Goal: Task Accomplishment & Management: Manage account settings

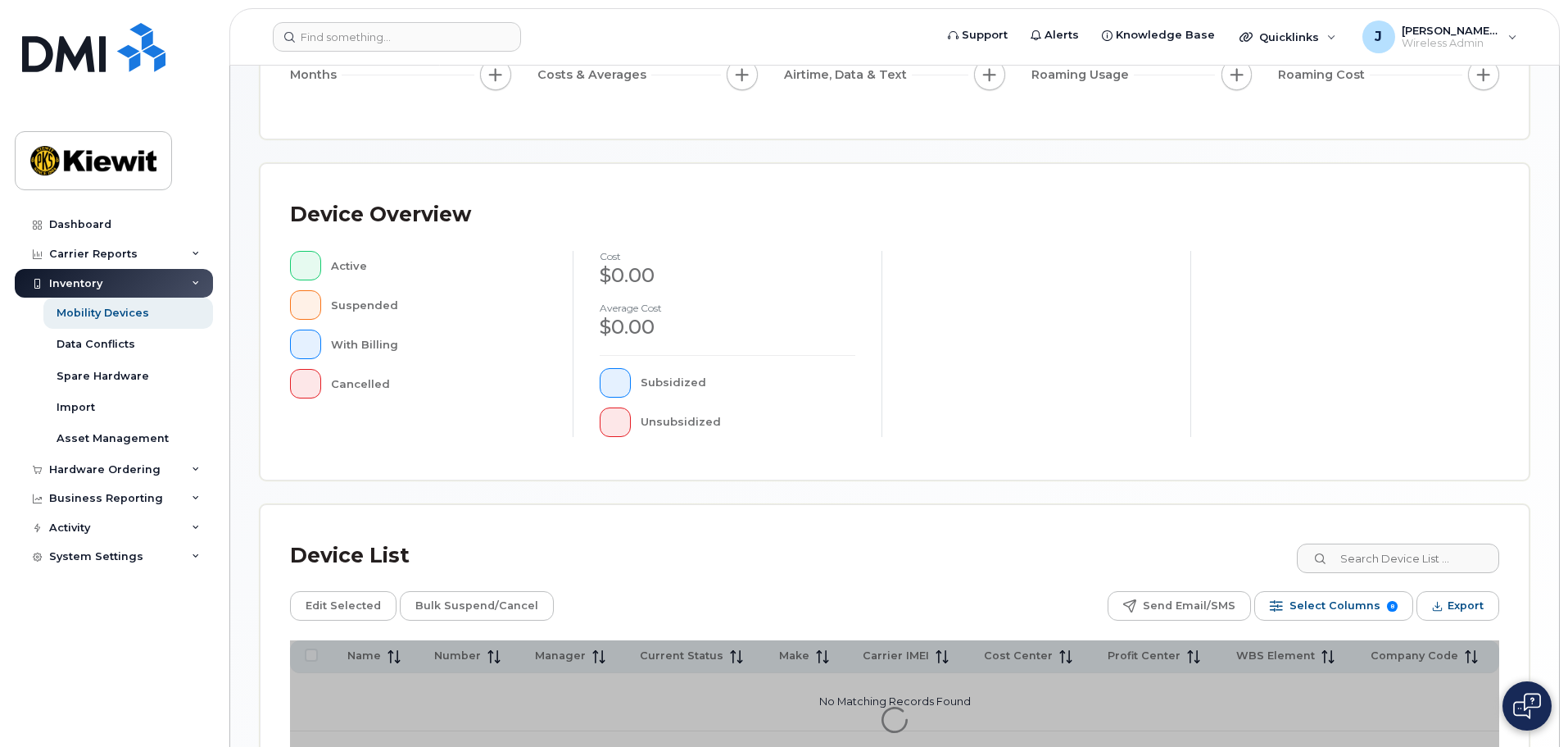
scroll to position [246, 0]
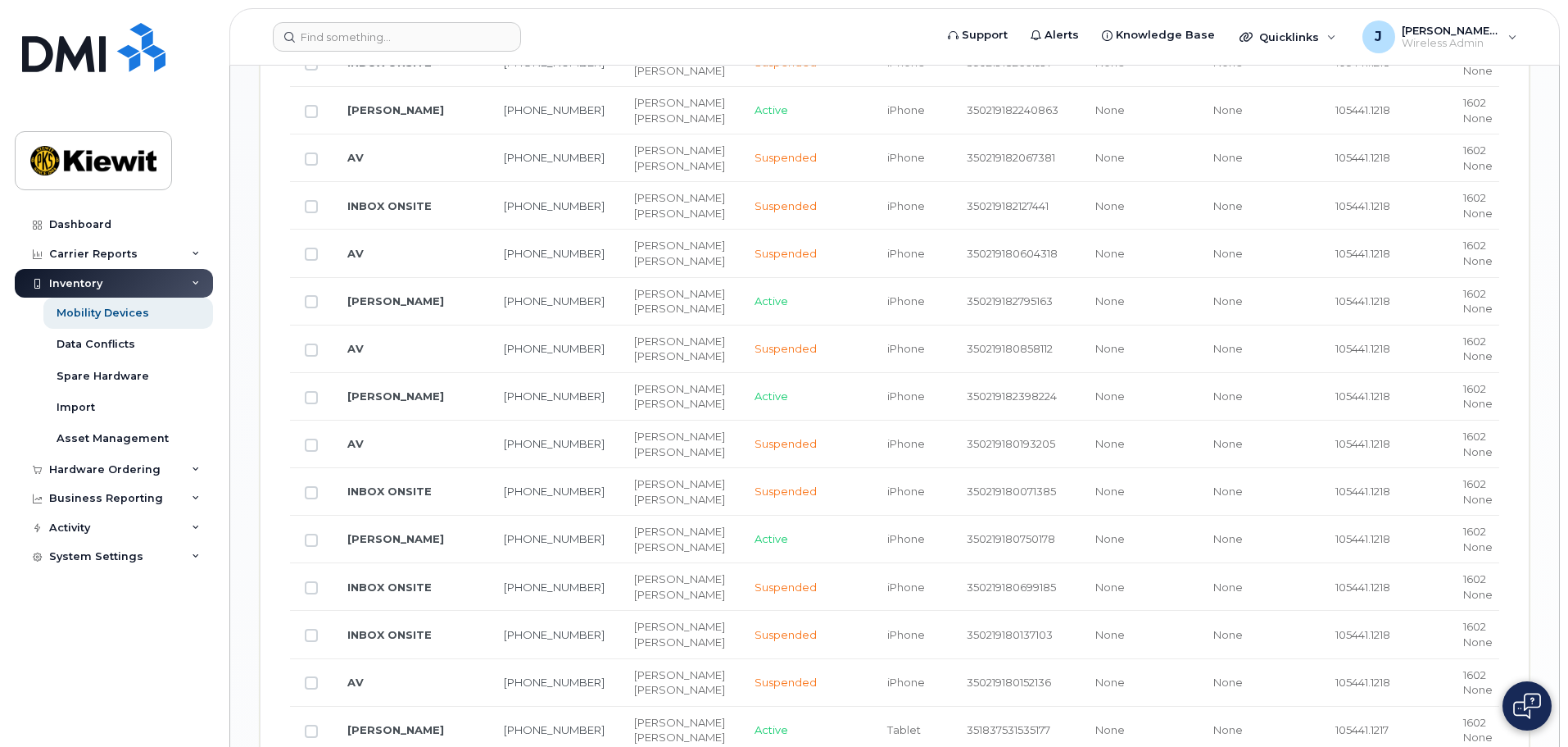
scroll to position [1721, 0]
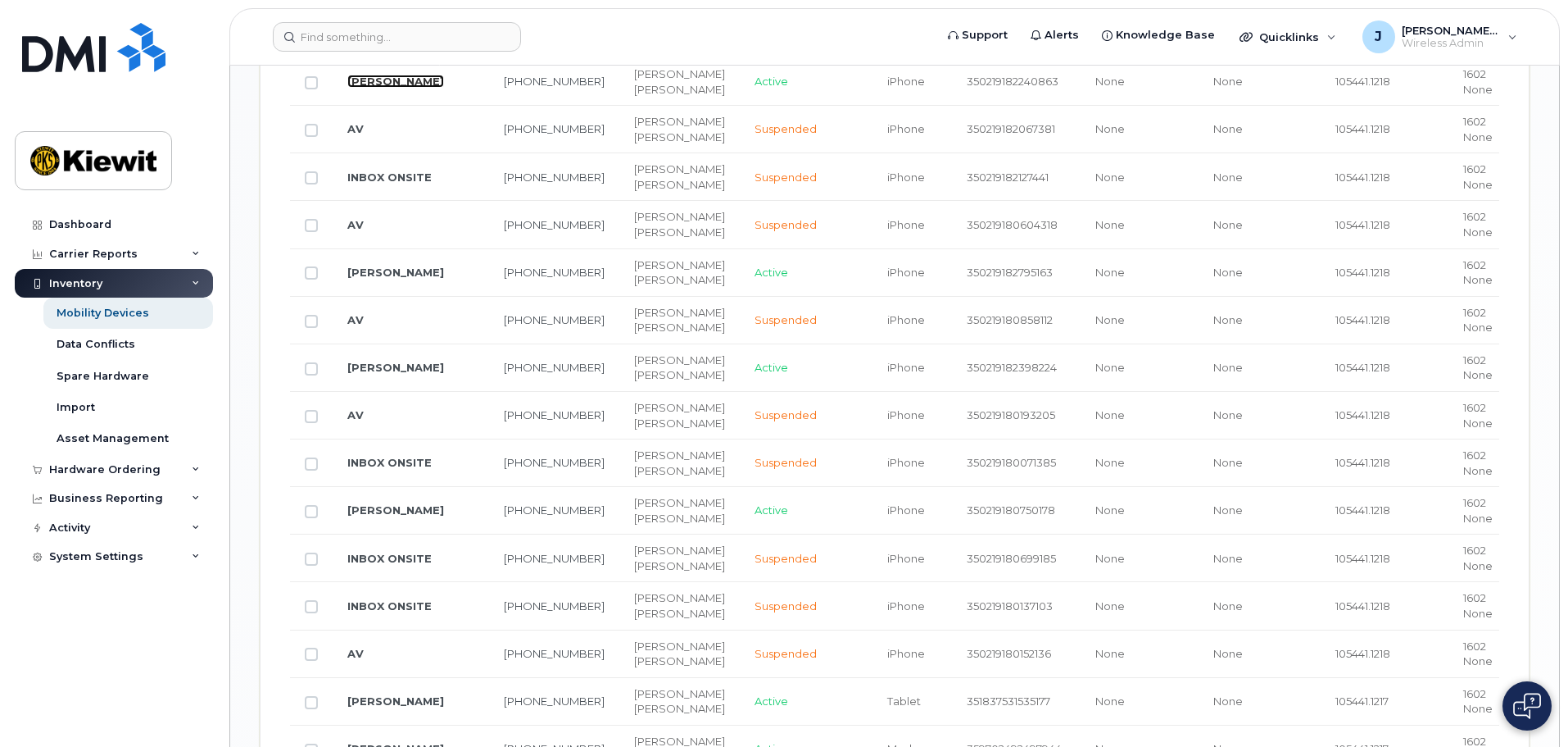
click at [394, 88] on link "[PERSON_NAME]" at bounding box center [395, 81] width 97 height 13
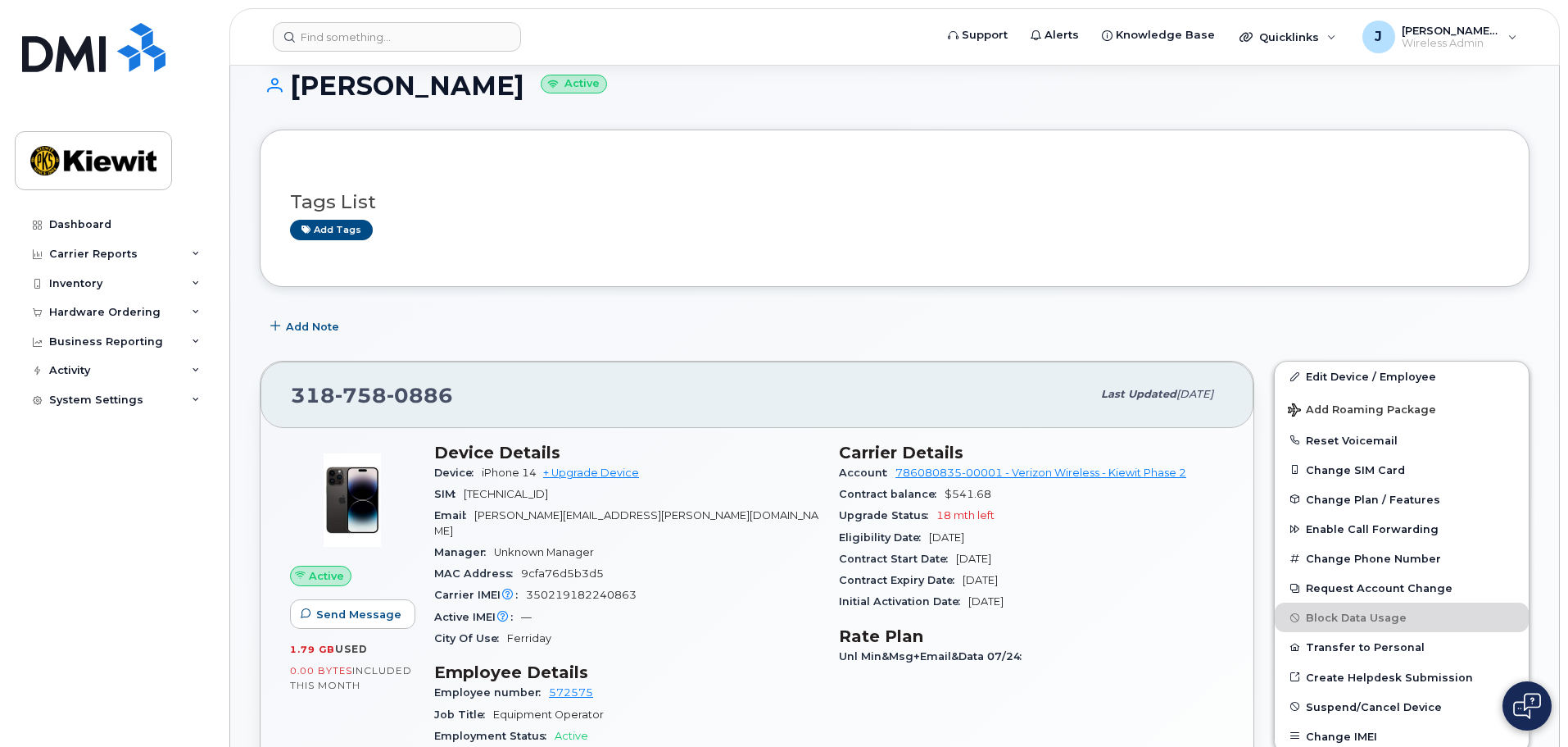
scroll to position [164, 0]
click at [1358, 368] on link "Edit Device / Employee" at bounding box center [1401, 376] width 254 height 30
click at [1324, 372] on link "Edit Device / Employee" at bounding box center [1401, 376] width 254 height 30
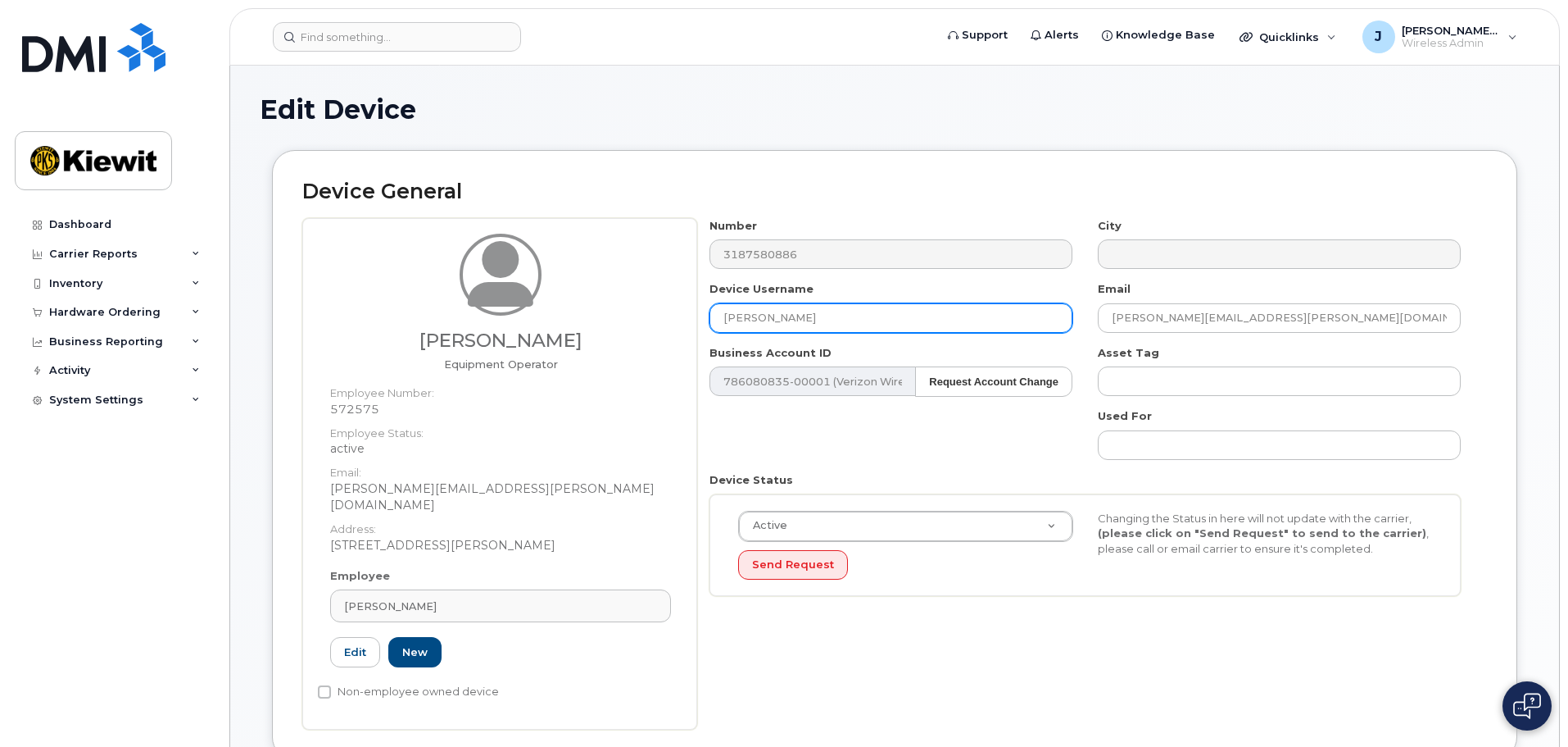
drag, startPoint x: 840, startPoint y: 315, endPoint x: 653, endPoint y: 307, distance: 187.2
click at [653, 307] on div "Jana Duncan Equipment Operator Employee Number: 572575 Employee Status: active …" at bounding box center [894, 473] width 1184 height 512
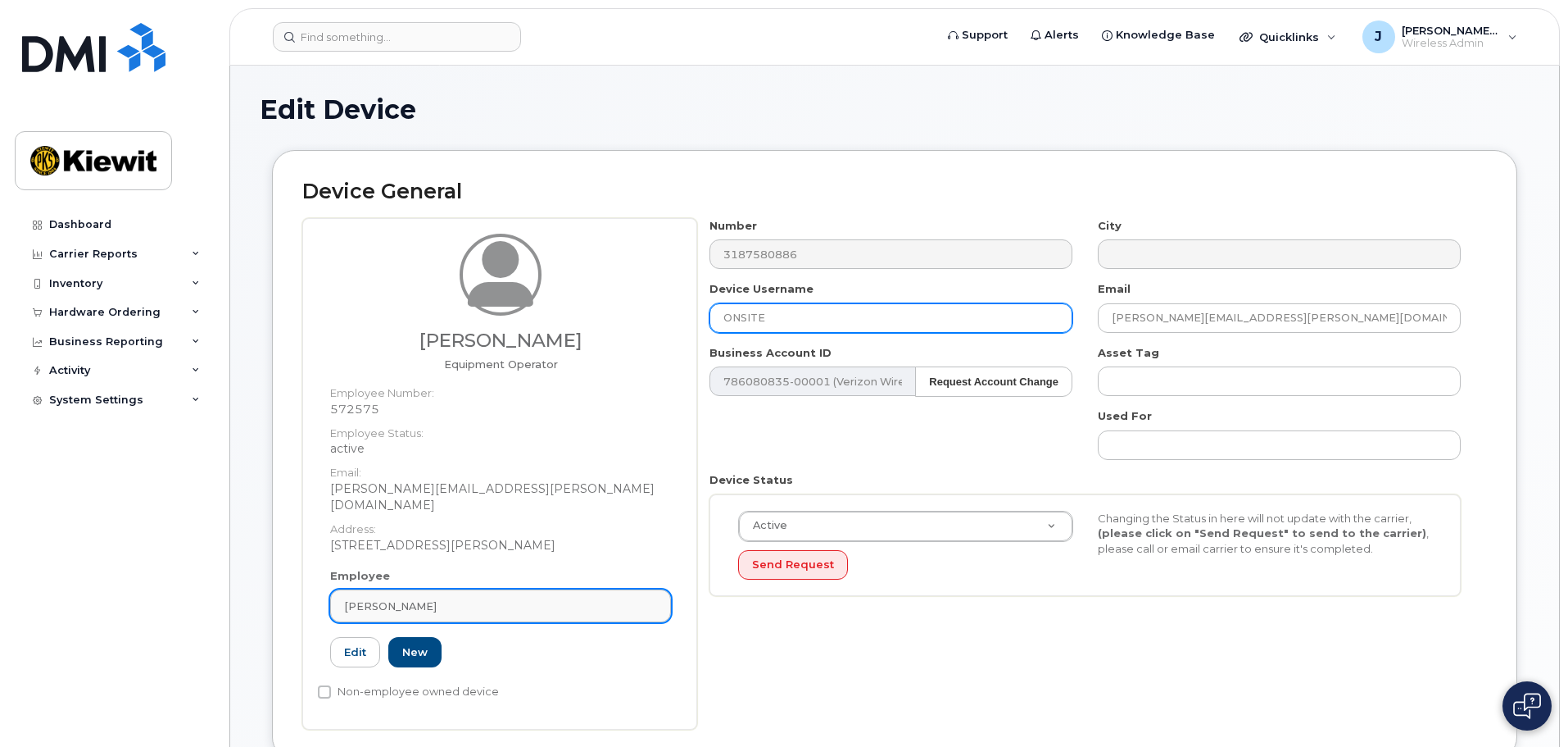
type input "ONSITE"
click at [401, 599] on span "Jana Duncan" at bounding box center [390, 606] width 93 height 16
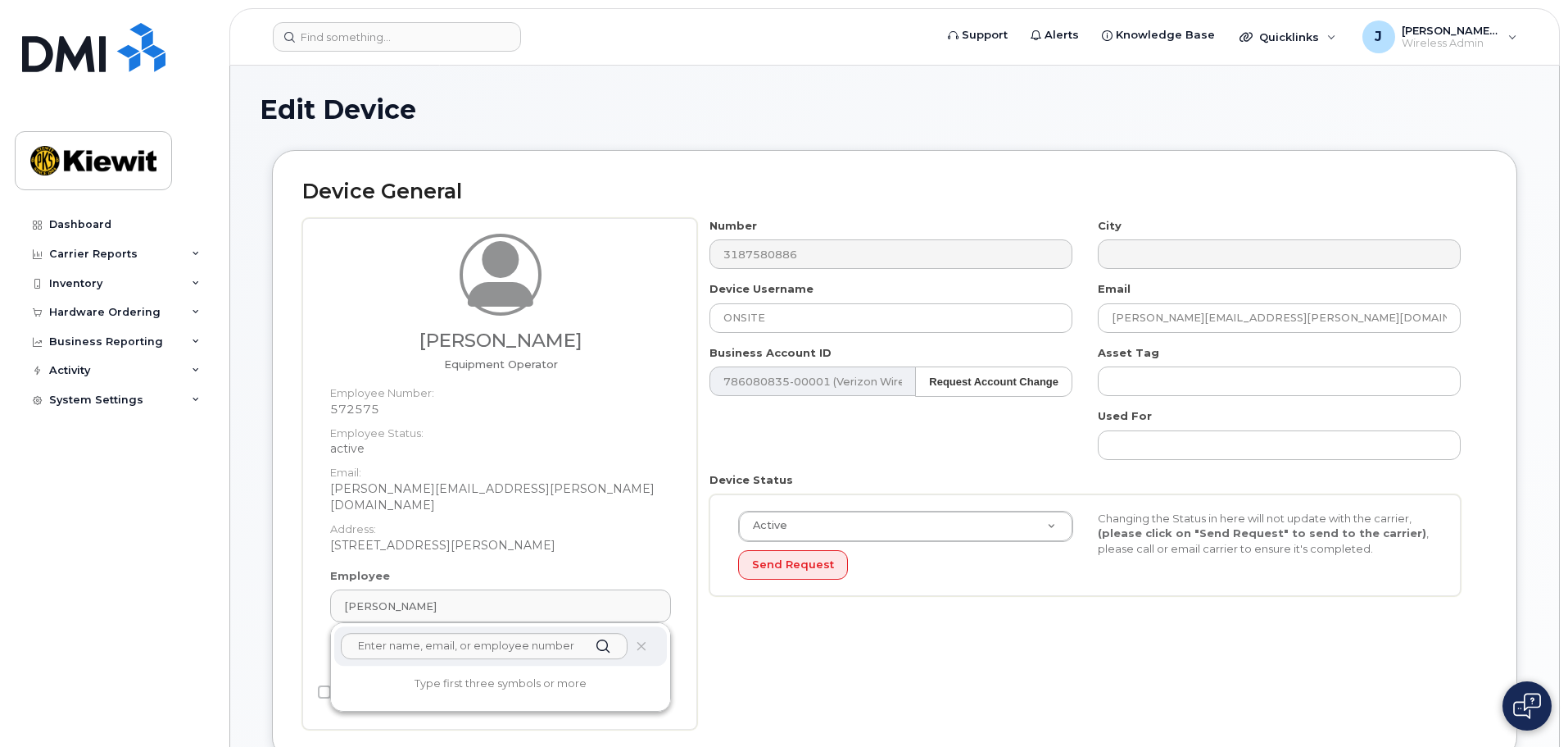
click at [769, 630] on div "Number 3187580886 City Device Username ONSITE Email JANA.DUNCAN@1884LINECO.COM …" at bounding box center [1091, 473] width 790 height 512
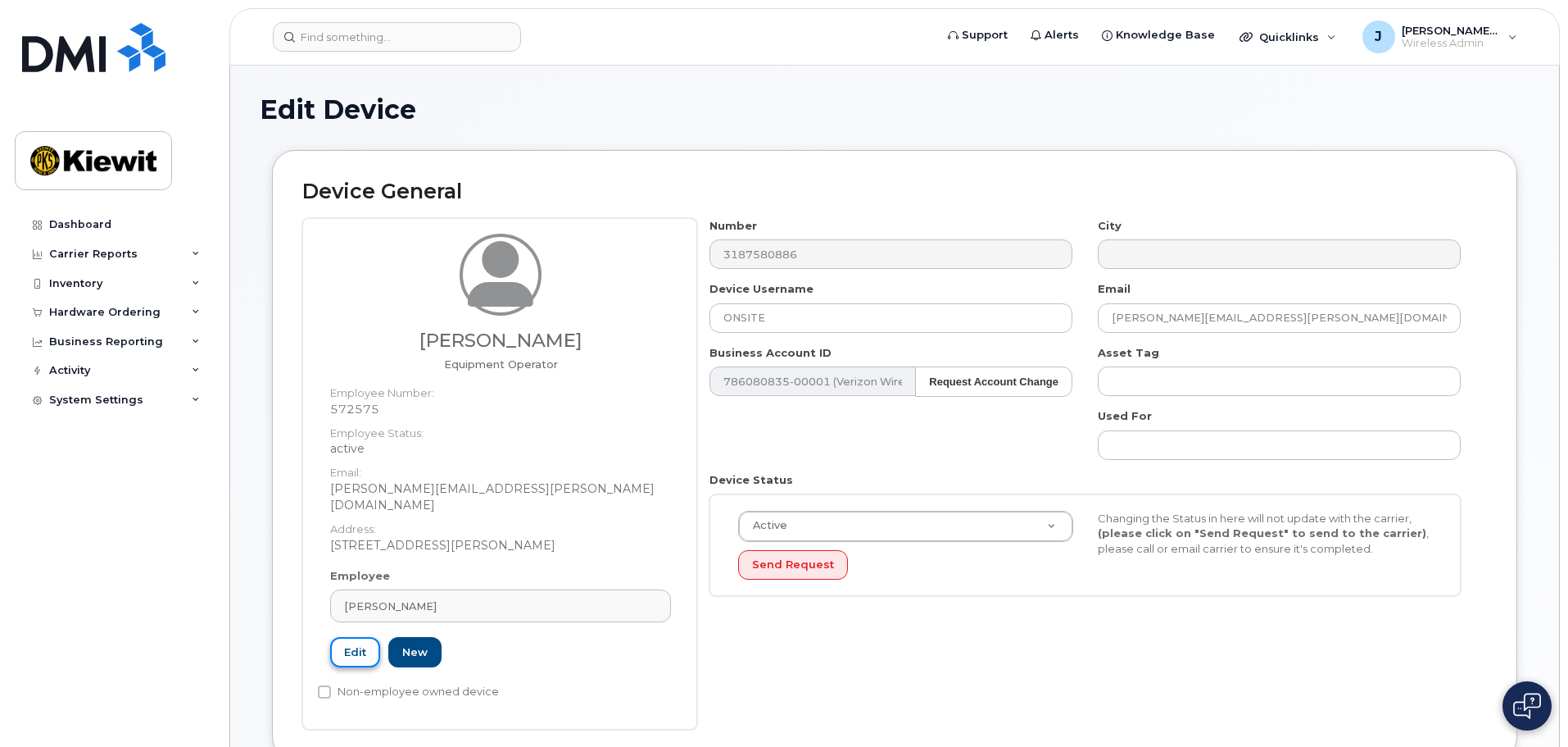
click at [354, 637] on link "Edit" at bounding box center [355, 652] width 50 height 31
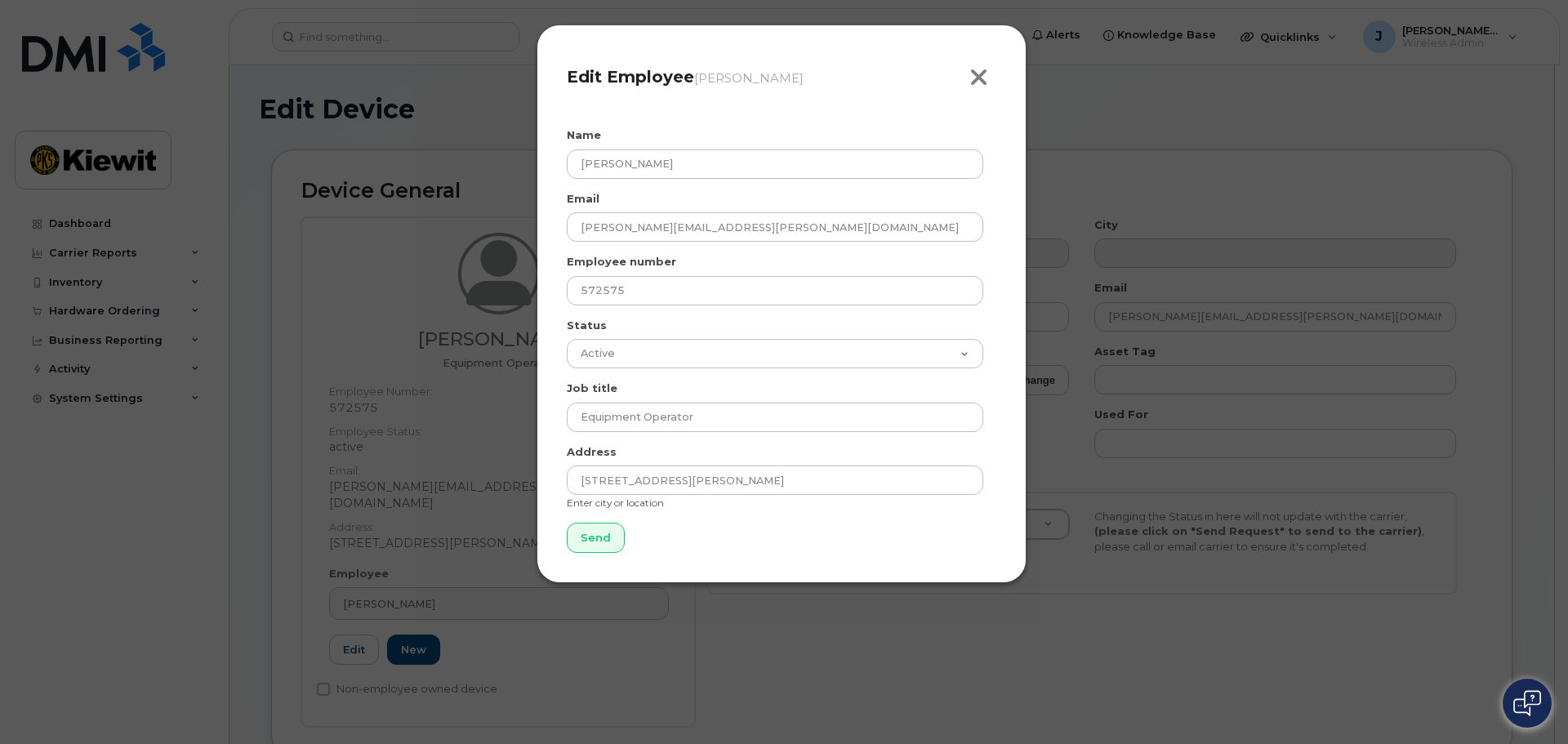
click at [985, 75] on icon "button" at bounding box center [978, 78] width 19 height 25
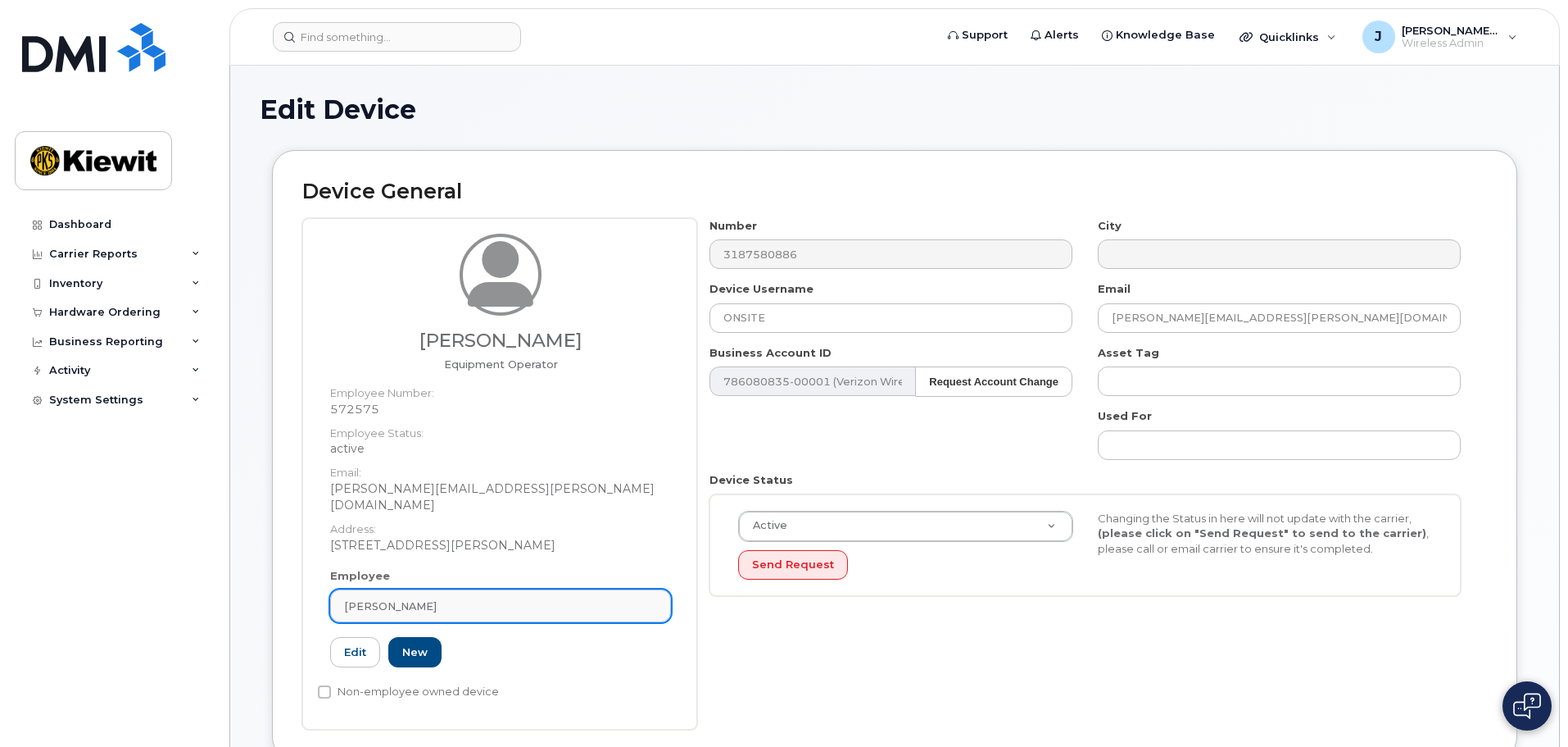
click at [457, 599] on div "Jana Duncan" at bounding box center [501, 606] width 313 height 16
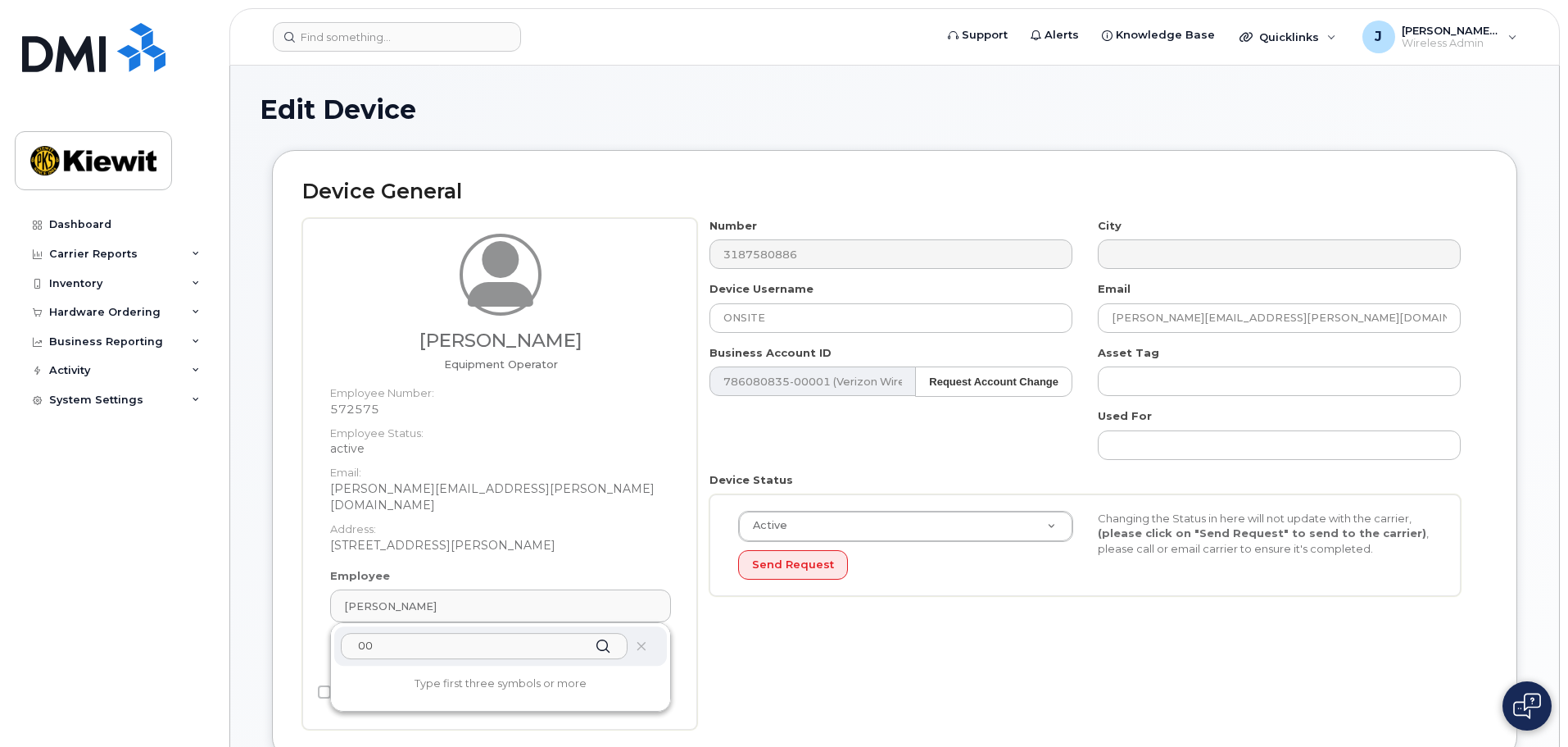
type input "0"
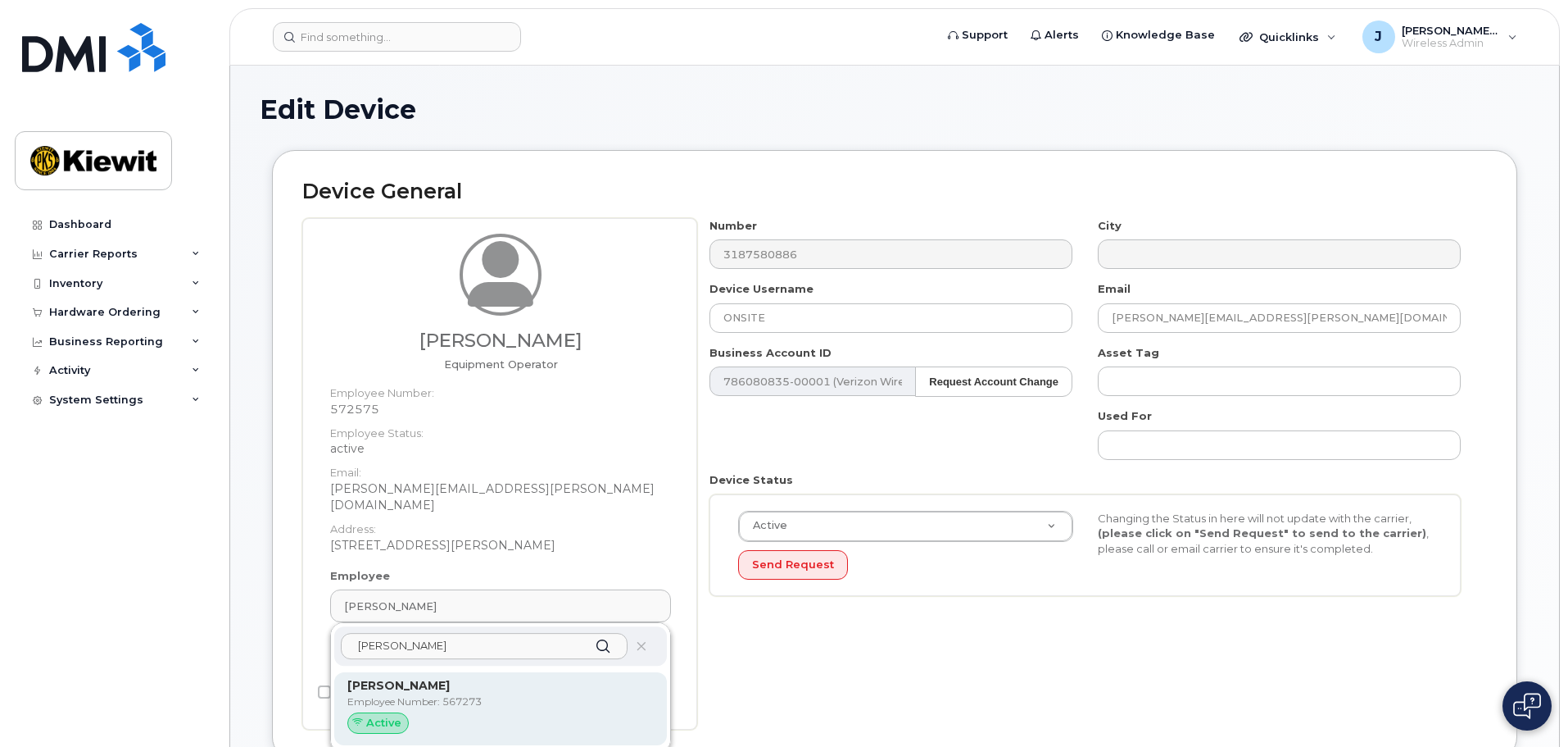
type input "jamison goldapp"
click at [452, 712] on div "Active" at bounding box center [501, 723] width 307 height 22
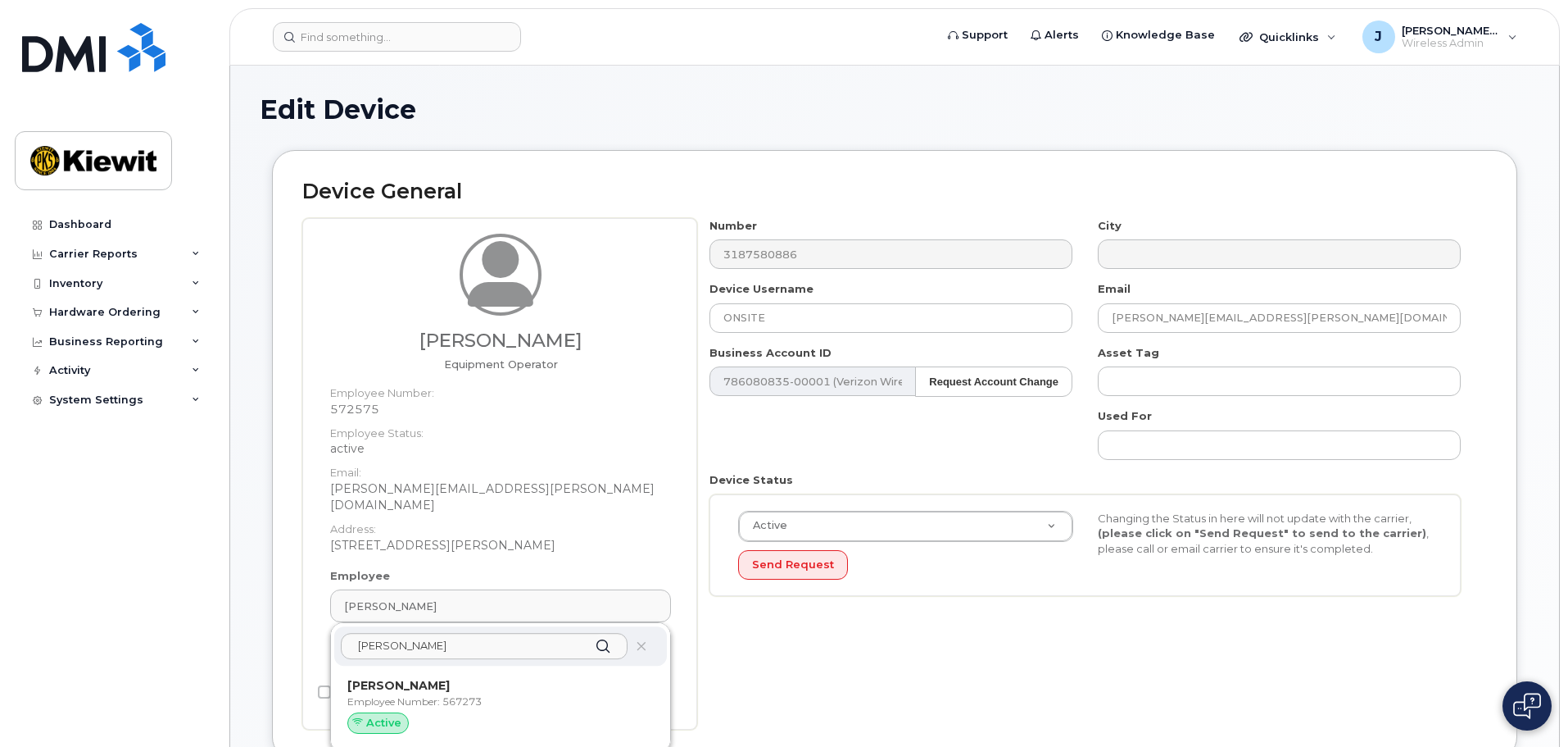
type input "567273"
type input "Jamison Goldapp"
type input "jamison.goldapp@kiewit.com"
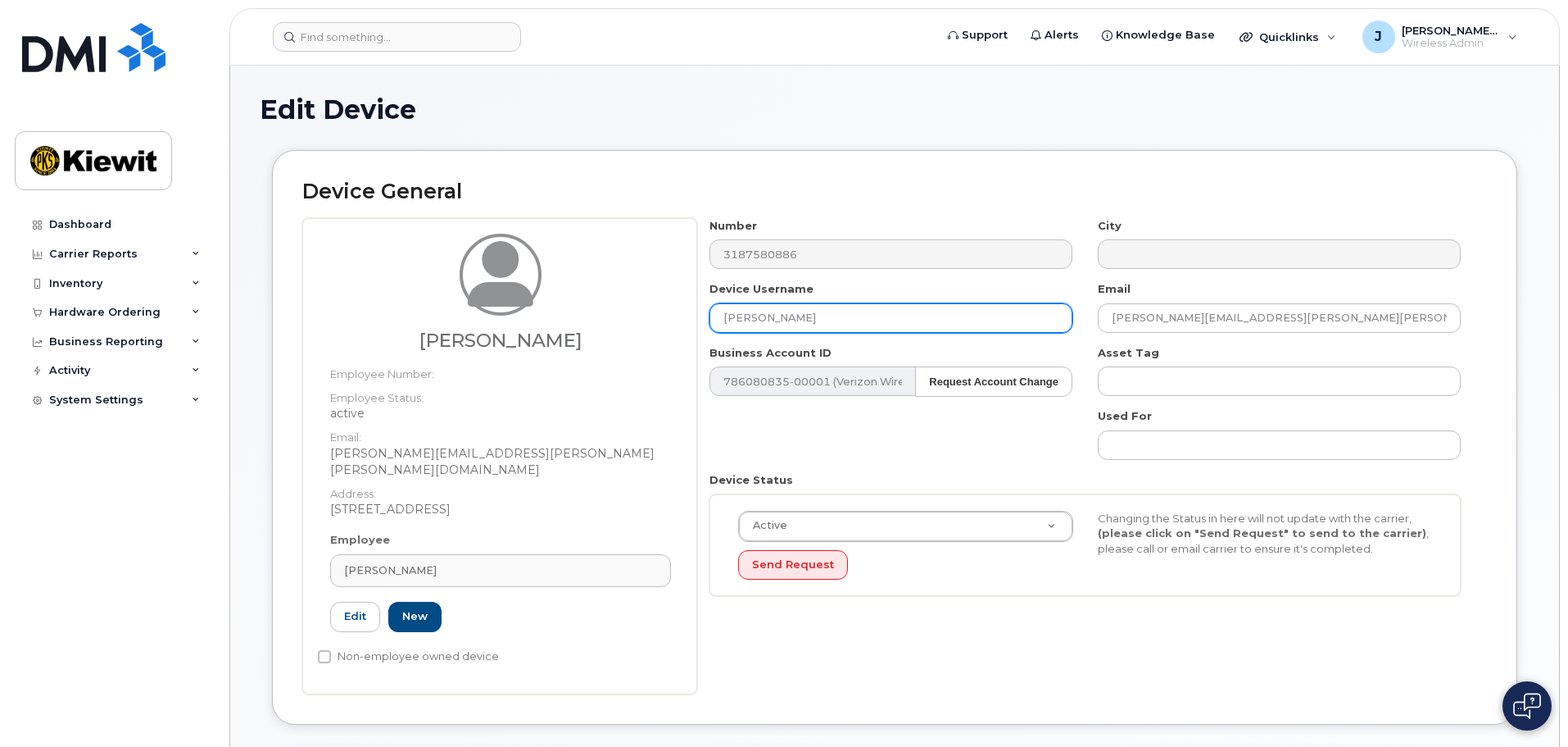
drag, startPoint x: 860, startPoint y: 318, endPoint x: 728, endPoint y: 315, distance: 132.0
click at [754, 320] on input "Jamison Goldapp" at bounding box center [891, 318] width 363 height 30
click at [859, 314] on input "Jamison Goldapp" at bounding box center [891, 318] width 363 height 30
drag, startPoint x: 844, startPoint y: 314, endPoint x: 685, endPoint y: 318, distance: 159.1
click at [685, 318] on div "Jamison Goldapp Employee Number: Employee Status: active Email: JAMISON.GOLDAPP…" at bounding box center [894, 456] width 1184 height 476
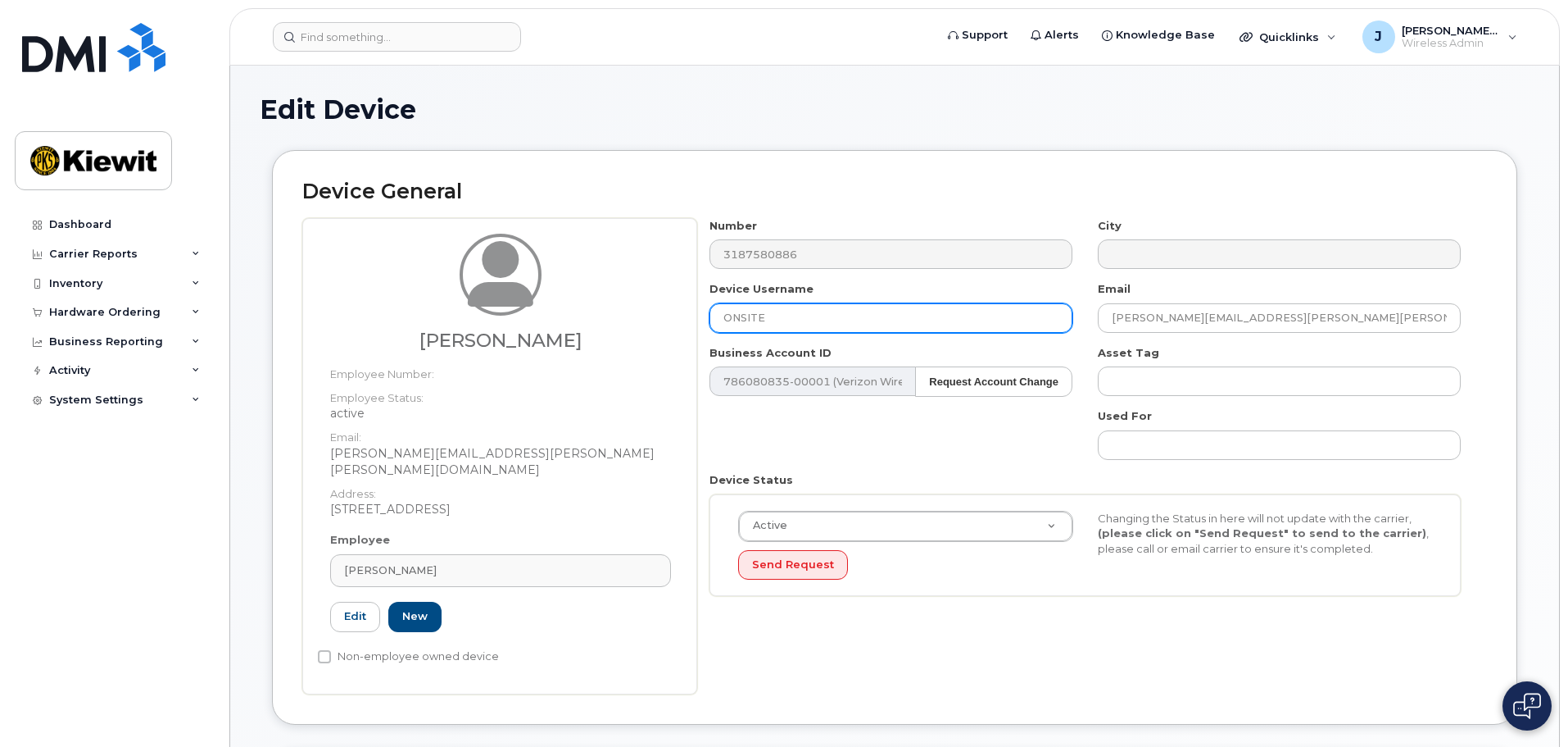
type input "ONSITE"
type input "Saving..."
click at [694, 361] on div "Jamison Goldapp Employee Number: Employee Status: active Email: JAMISON.GOLDAPP…" at bounding box center [500, 456] width 394 height 476
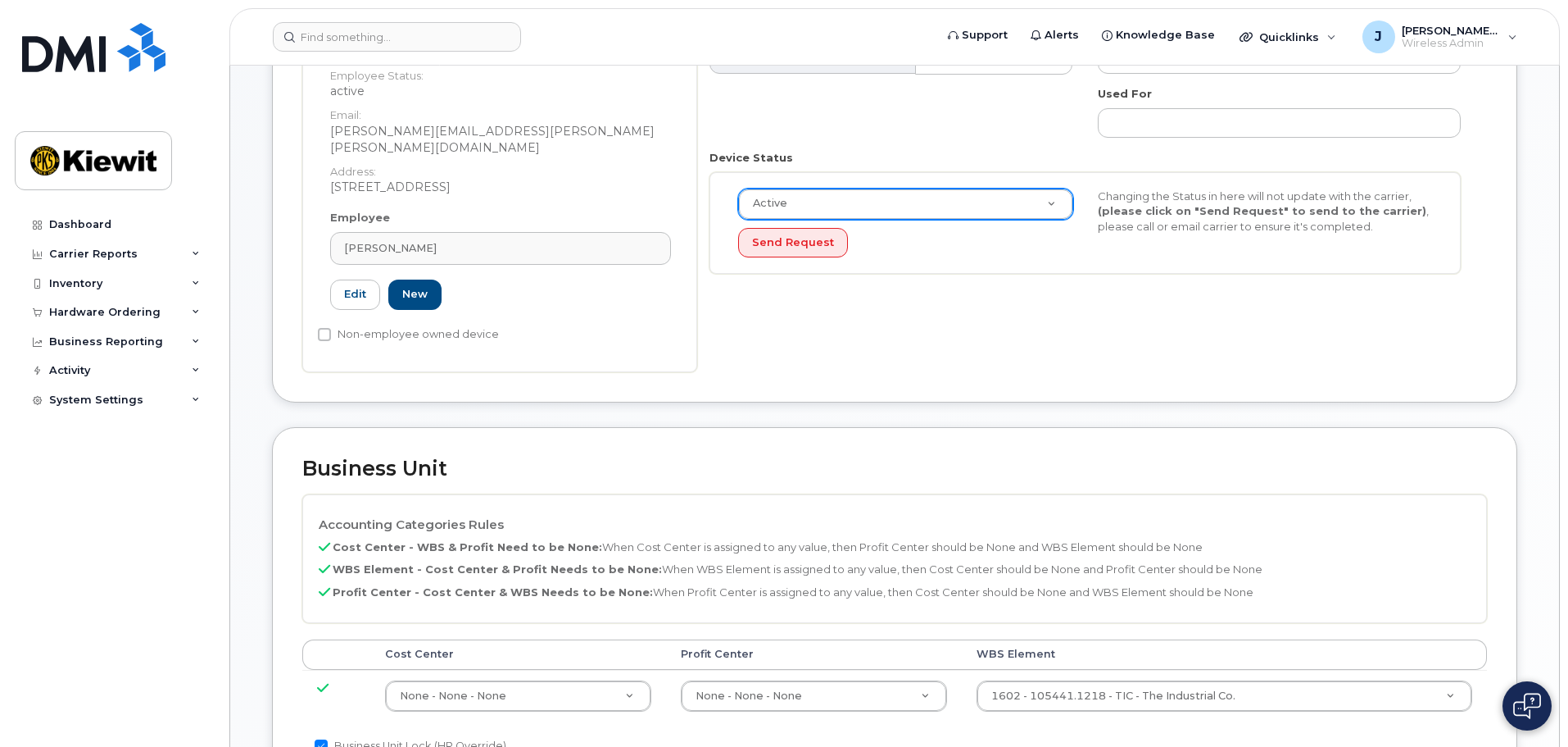
scroll to position [246, 0]
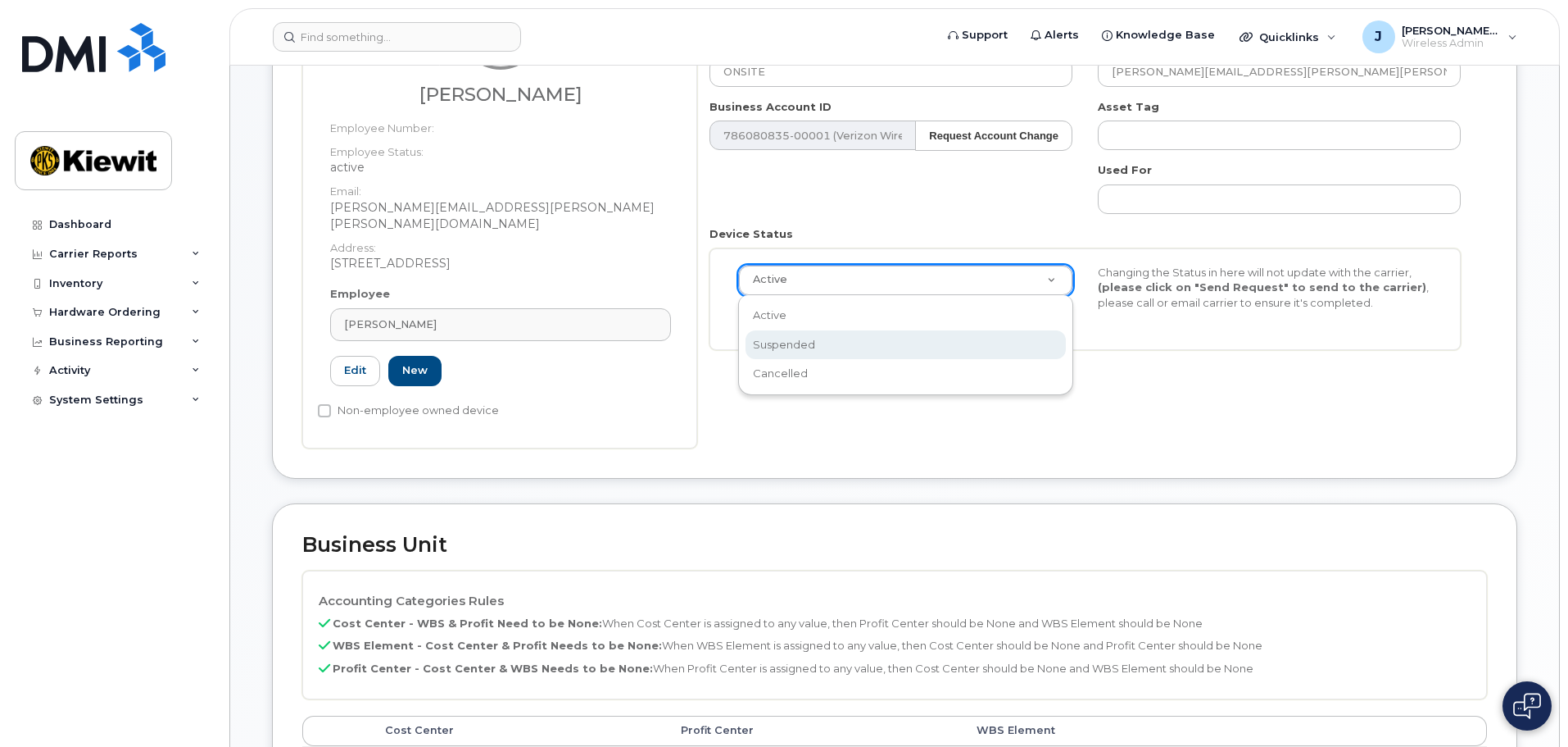
select select "suspended"
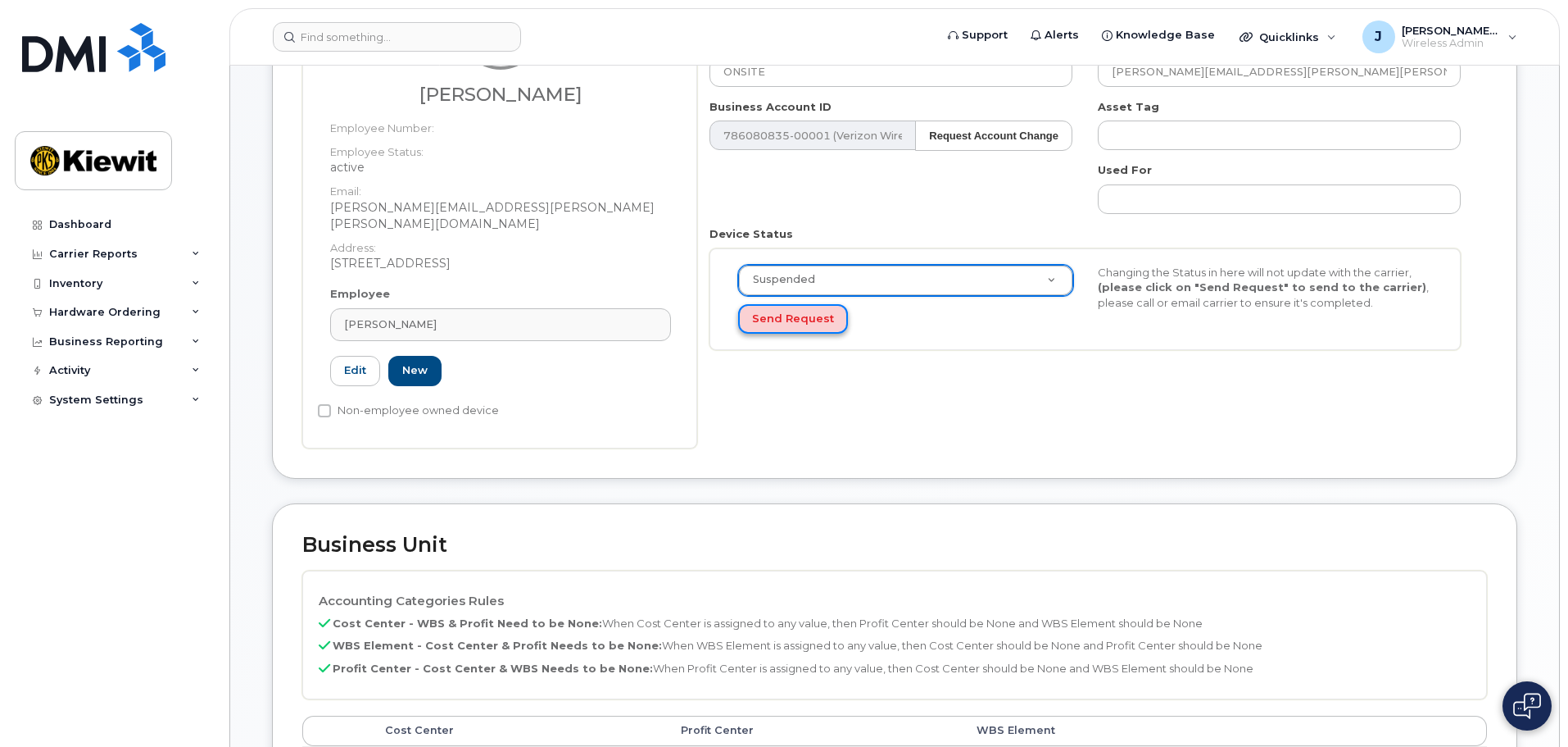
click at [815, 329] on button "Send Request" at bounding box center [793, 319] width 109 height 31
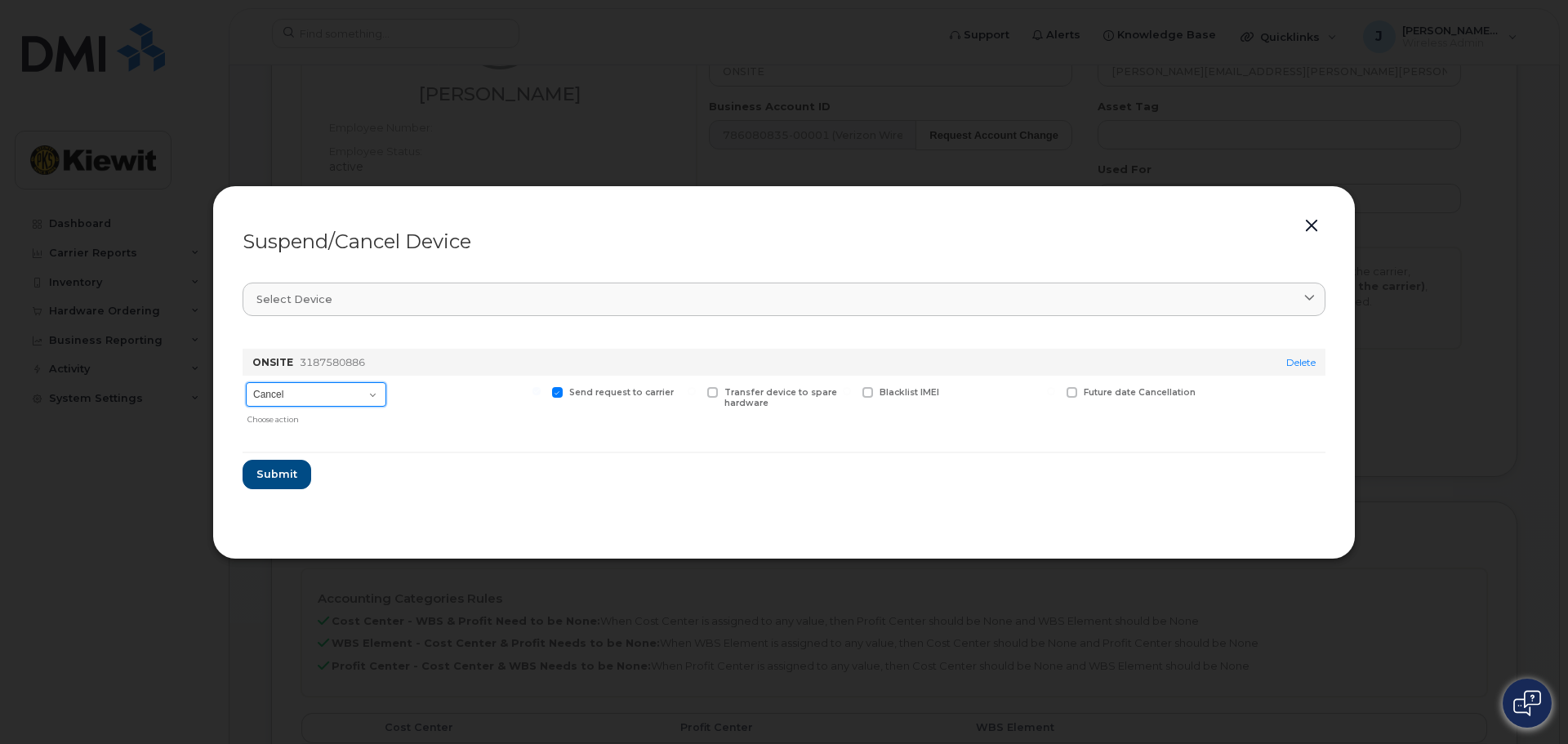
click at [316, 400] on select "Cancel Suspend - Reduced Rate Suspend - Full Rate Suspend - Lost Device/Stolen …" at bounding box center [316, 395] width 140 height 25
select select "[object Object]"
click at [246, 382] on select "Cancel Suspend - Reduced Rate Suspend - Full Rate Suspend - Lost Device/Stolen …" at bounding box center [316, 395] width 140 height 25
click at [302, 476] on button "Submit" at bounding box center [276, 475] width 67 height 30
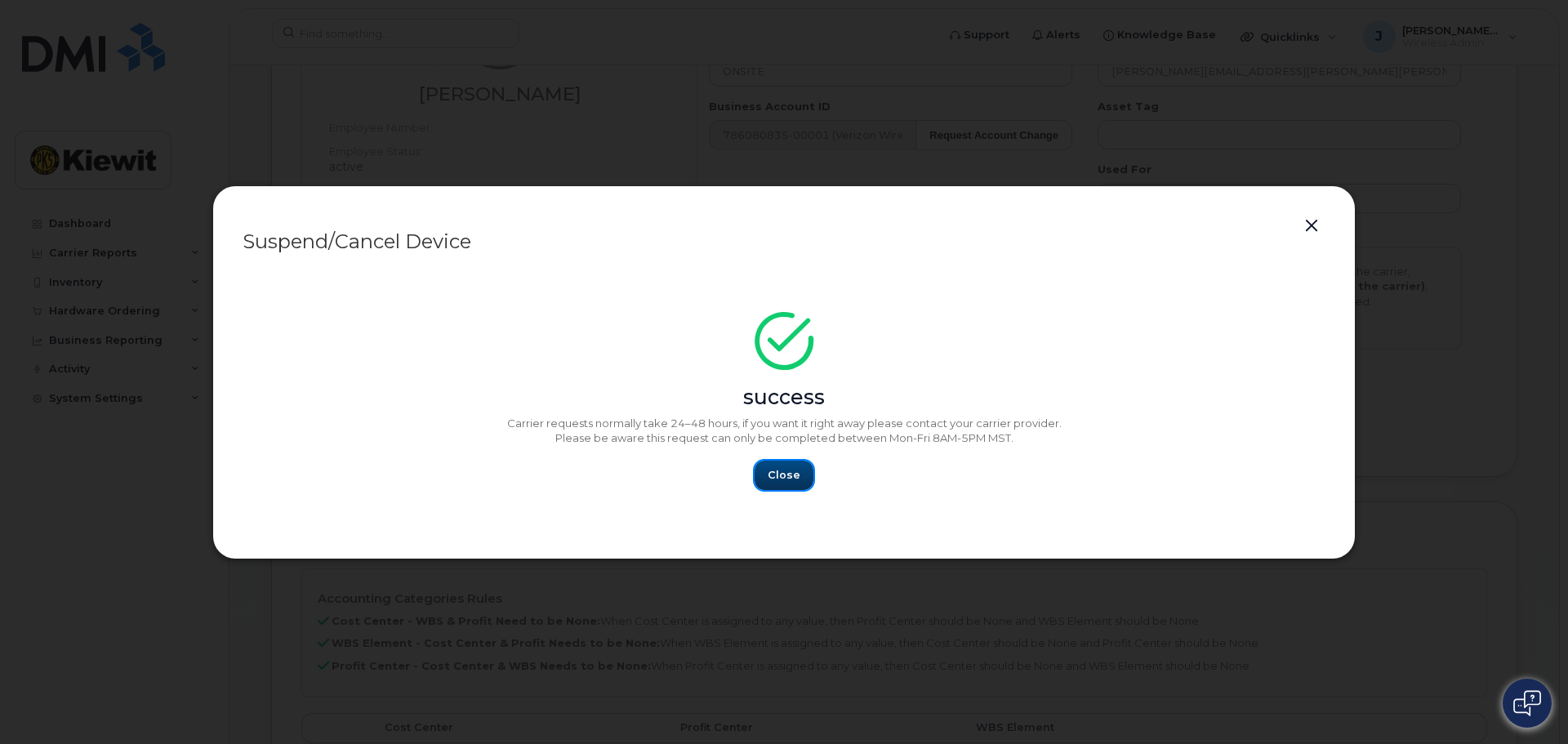
click at [786, 476] on span "Close" at bounding box center [784, 474] width 33 height 16
click at [787, 480] on span "Close" at bounding box center [784, 474] width 33 height 16
click at [1310, 229] on button "button" at bounding box center [1312, 226] width 25 height 23
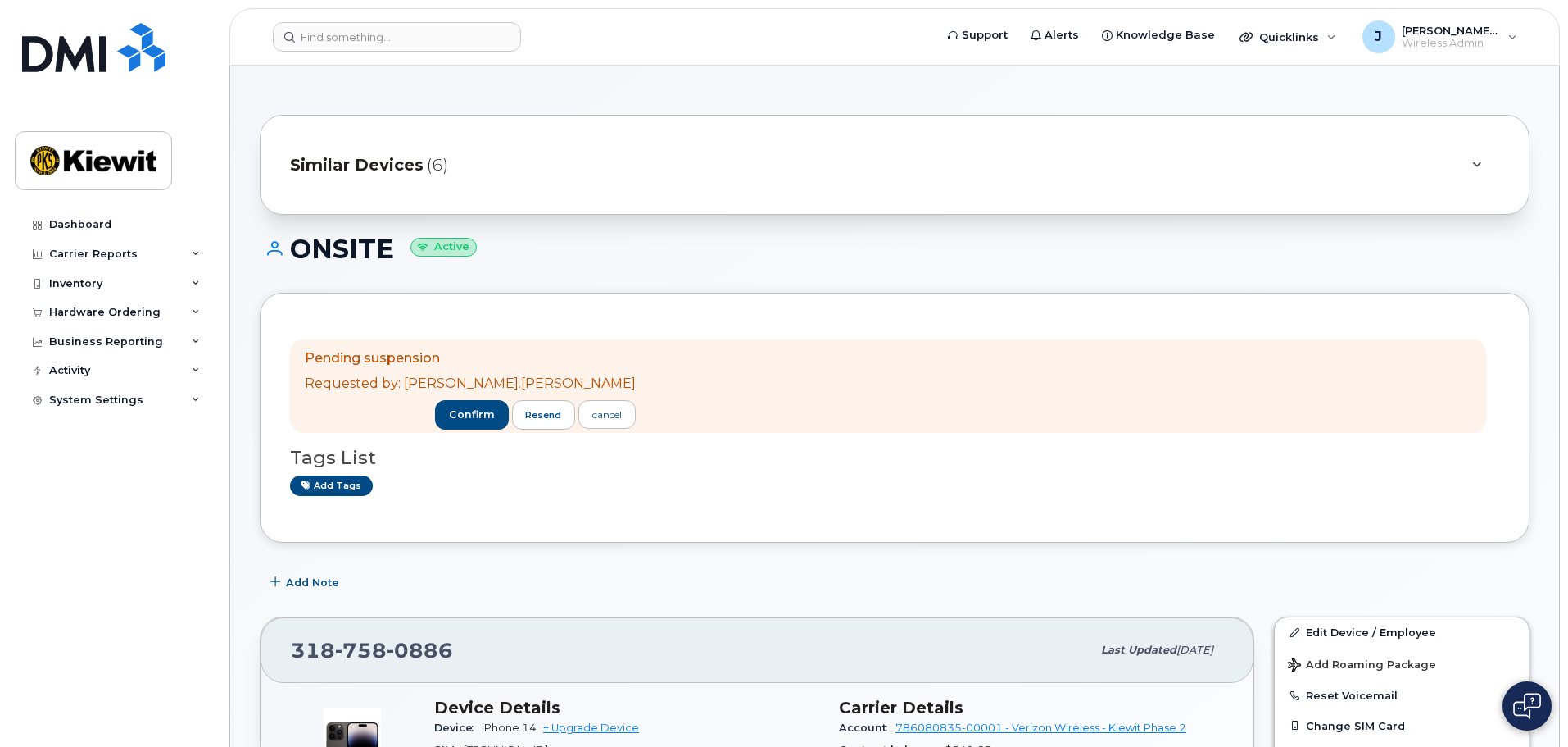
drag, startPoint x: 0, startPoint y: 0, endPoint x: 393, endPoint y: 482, distance: 621.9
click at [393, 482] on div "Add tags" at bounding box center [888, 485] width 1196 height 21
click at [449, 407] on span "confirm" at bounding box center [472, 415] width 46 height 15
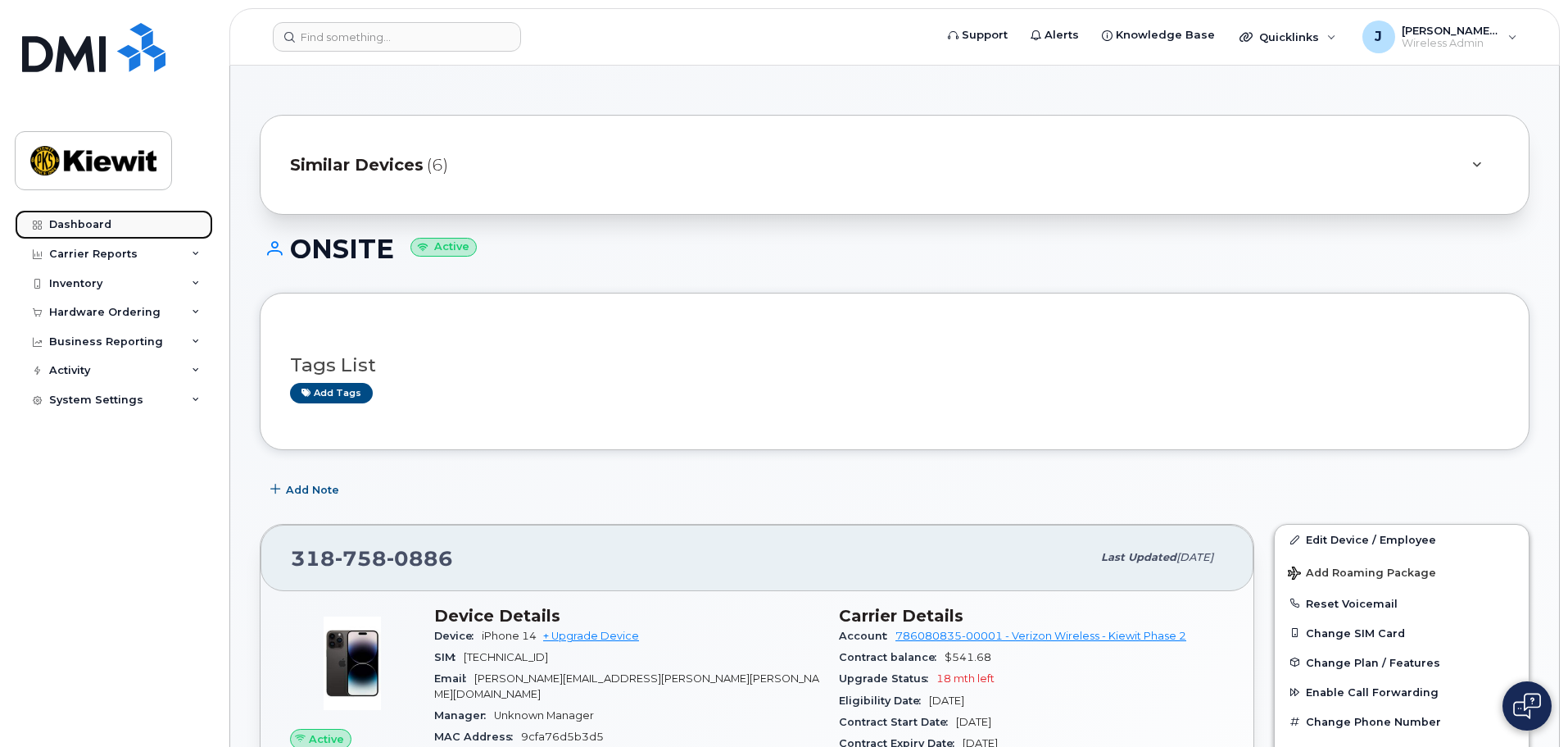
click at [124, 215] on link "Dashboard" at bounding box center [114, 225] width 198 height 30
click at [107, 223] on div "Dashboard" at bounding box center [80, 225] width 62 height 13
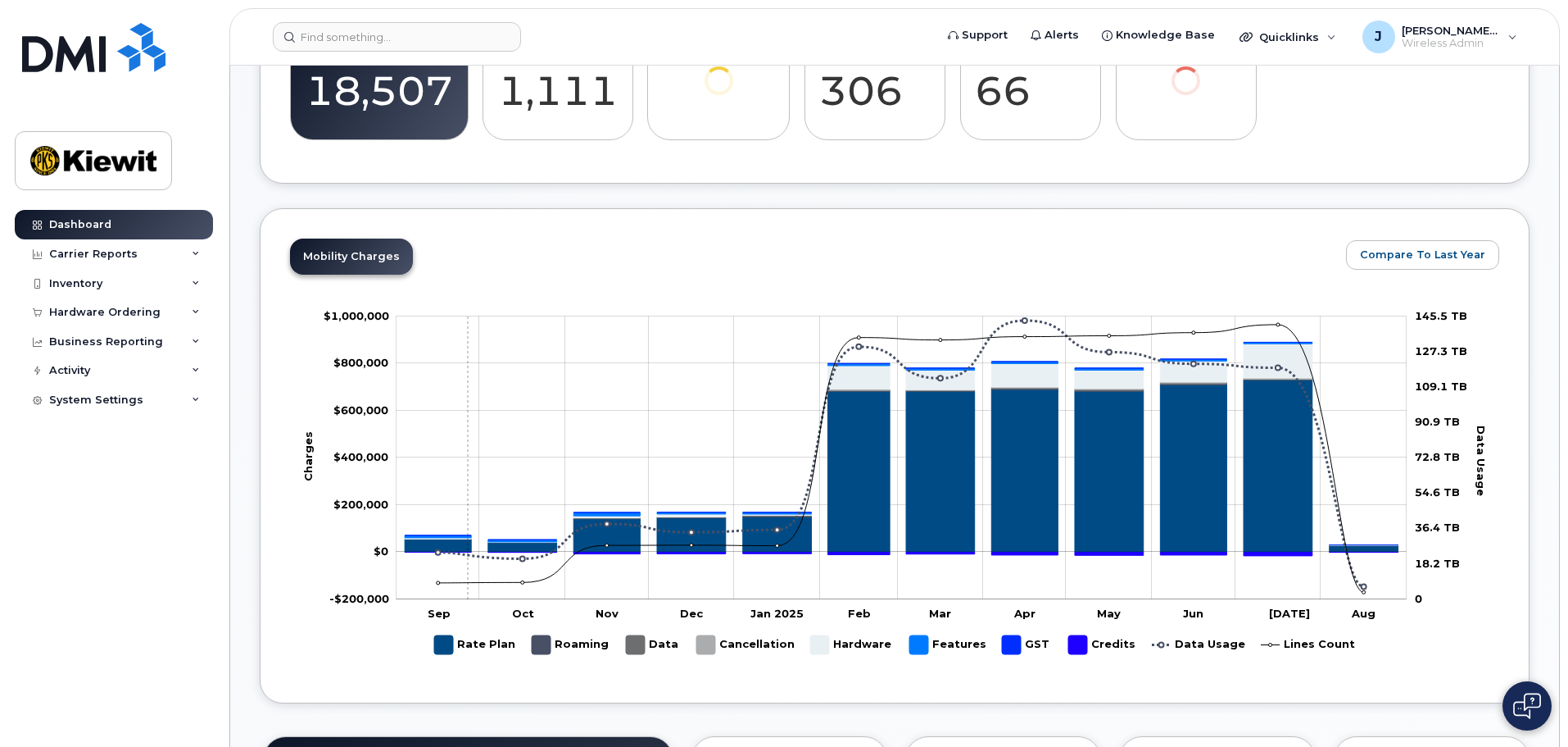
scroll to position [731, 0]
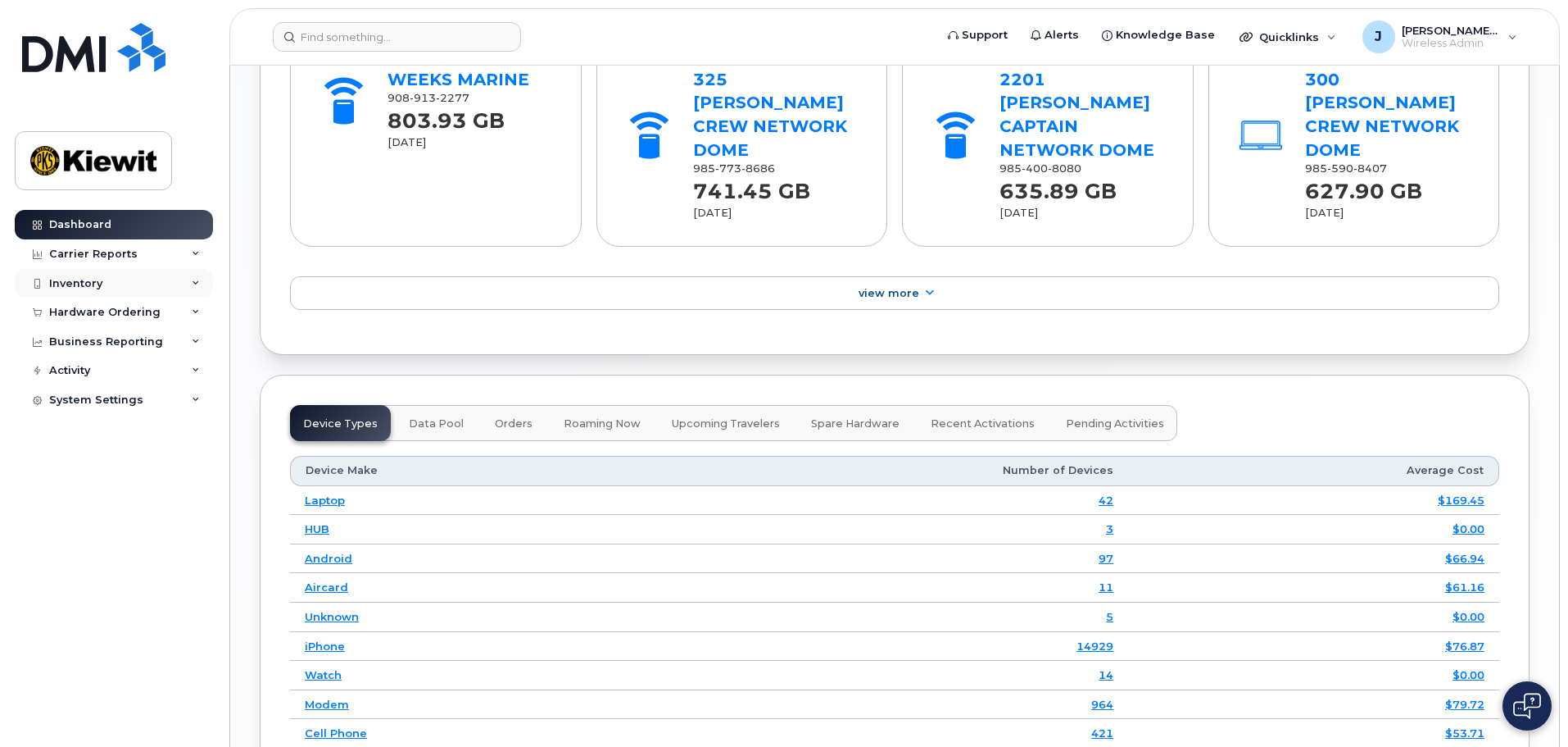
scroll to position [1915, 0]
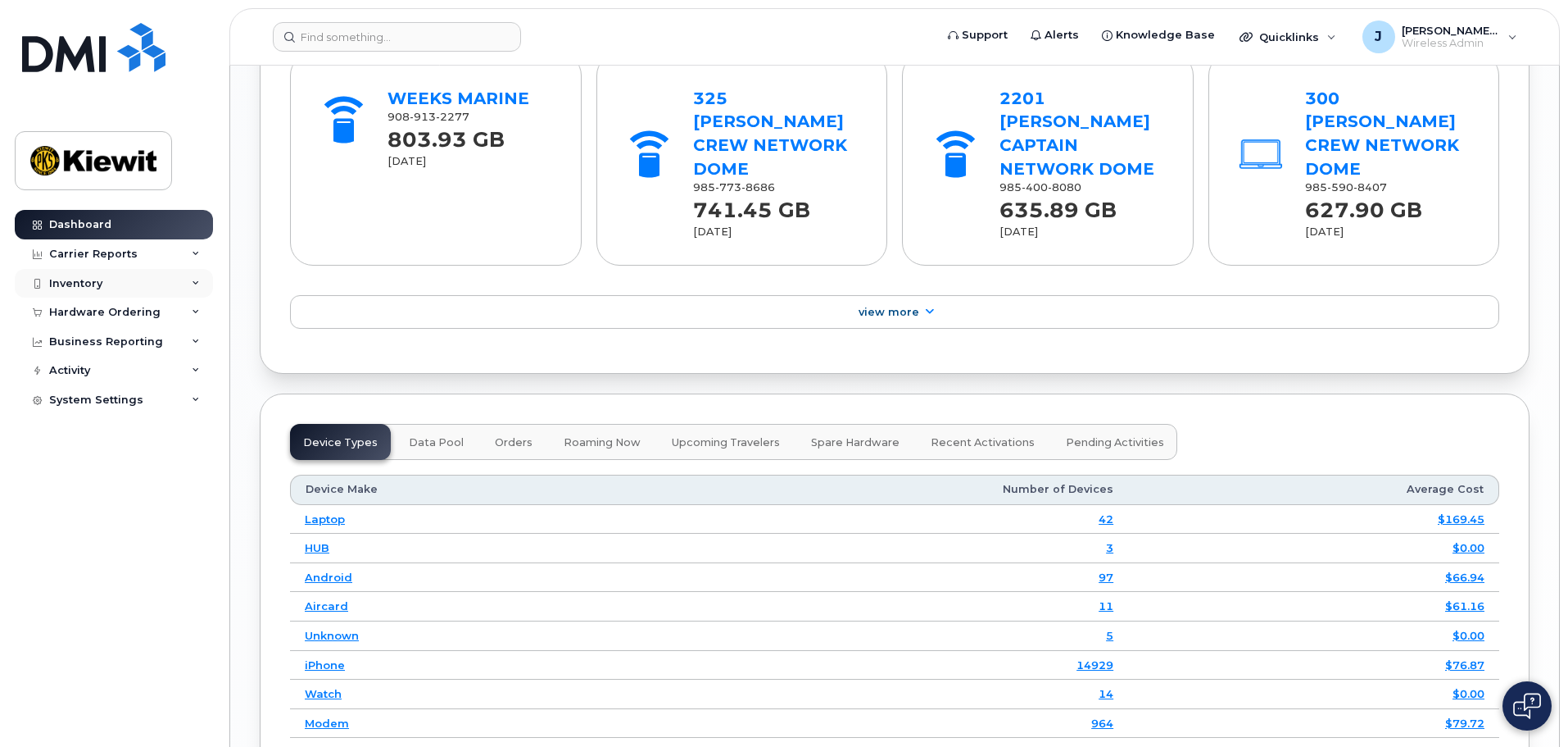
click at [150, 282] on div "Inventory" at bounding box center [114, 284] width 198 height 30
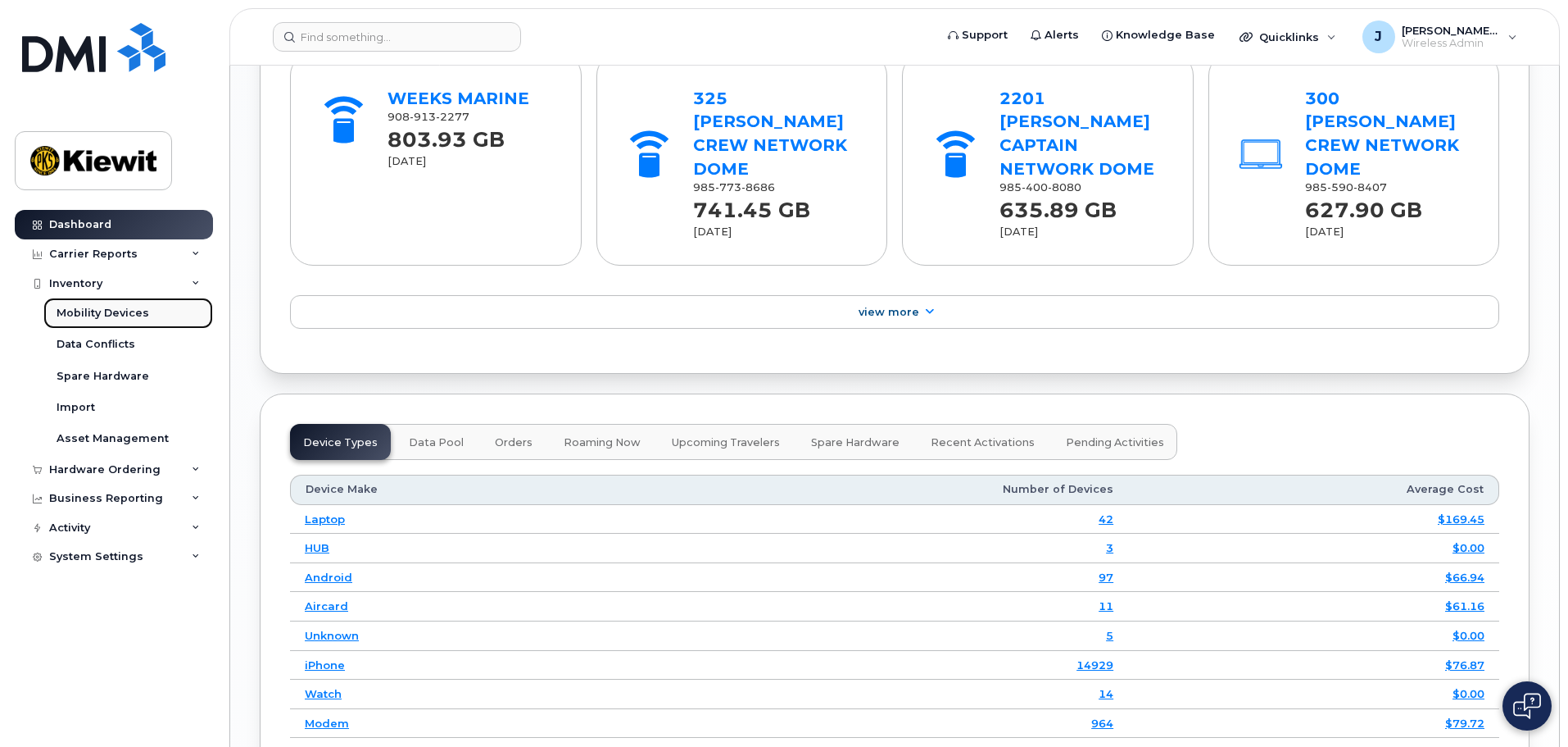
click at [148, 313] on link "Mobility Devices" at bounding box center [128, 313] width 170 height 32
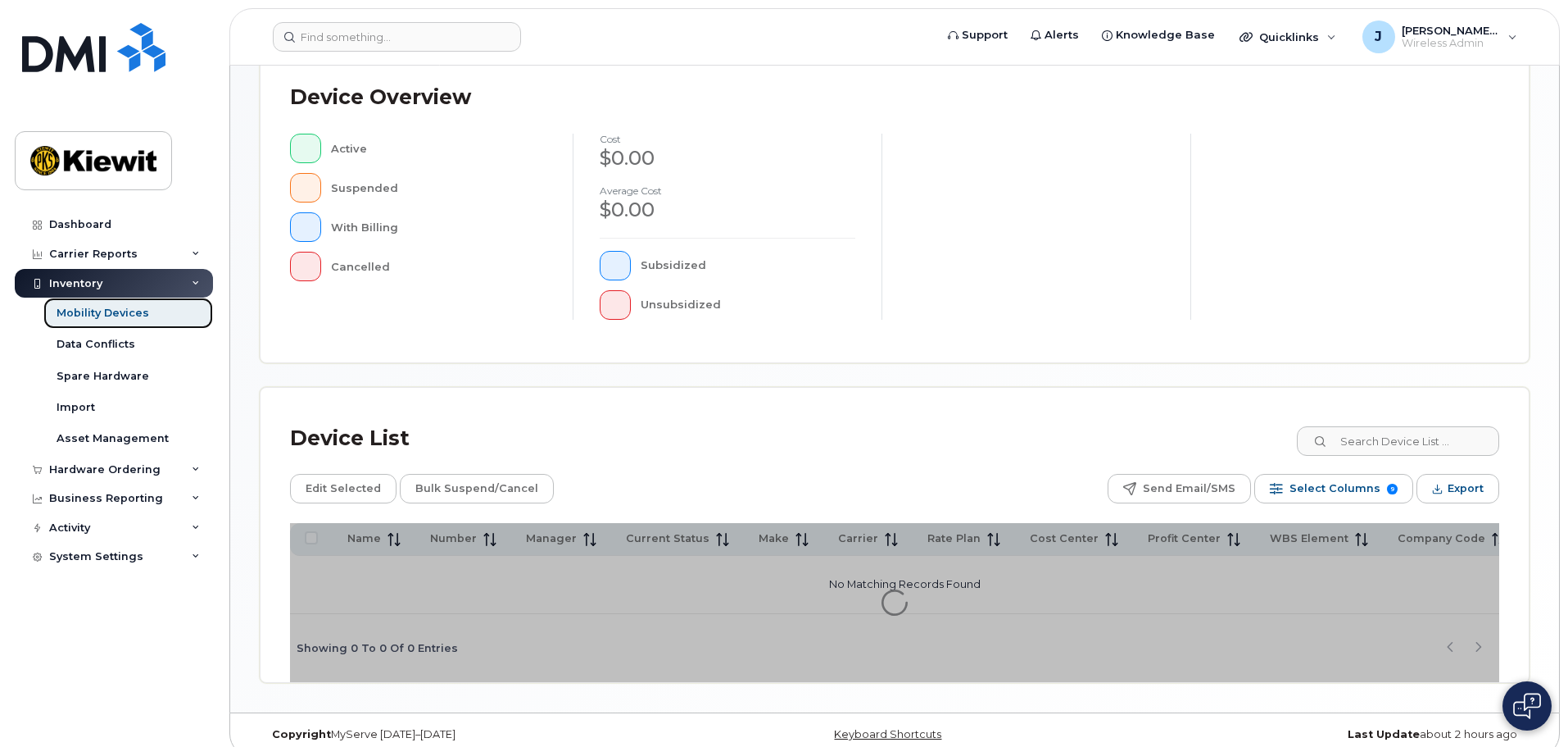
scroll to position [381, 0]
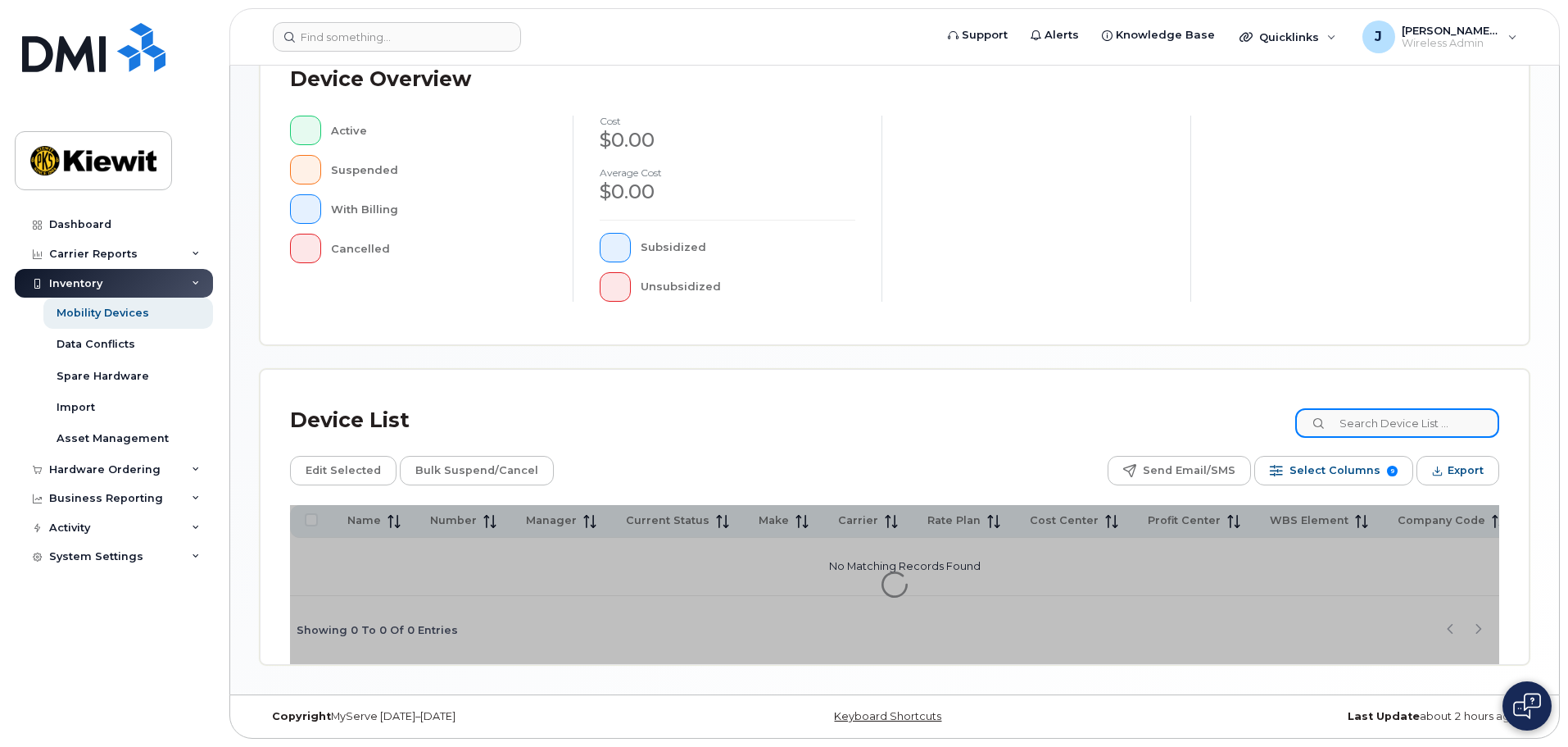
click at [1346, 427] on input at bounding box center [1397, 423] width 204 height 30
type input "105441"
click at [1325, 421] on icon at bounding box center [1320, 424] width 11 height 11
click at [1134, 424] on div "Device List 105441" at bounding box center [894, 420] width 1209 height 42
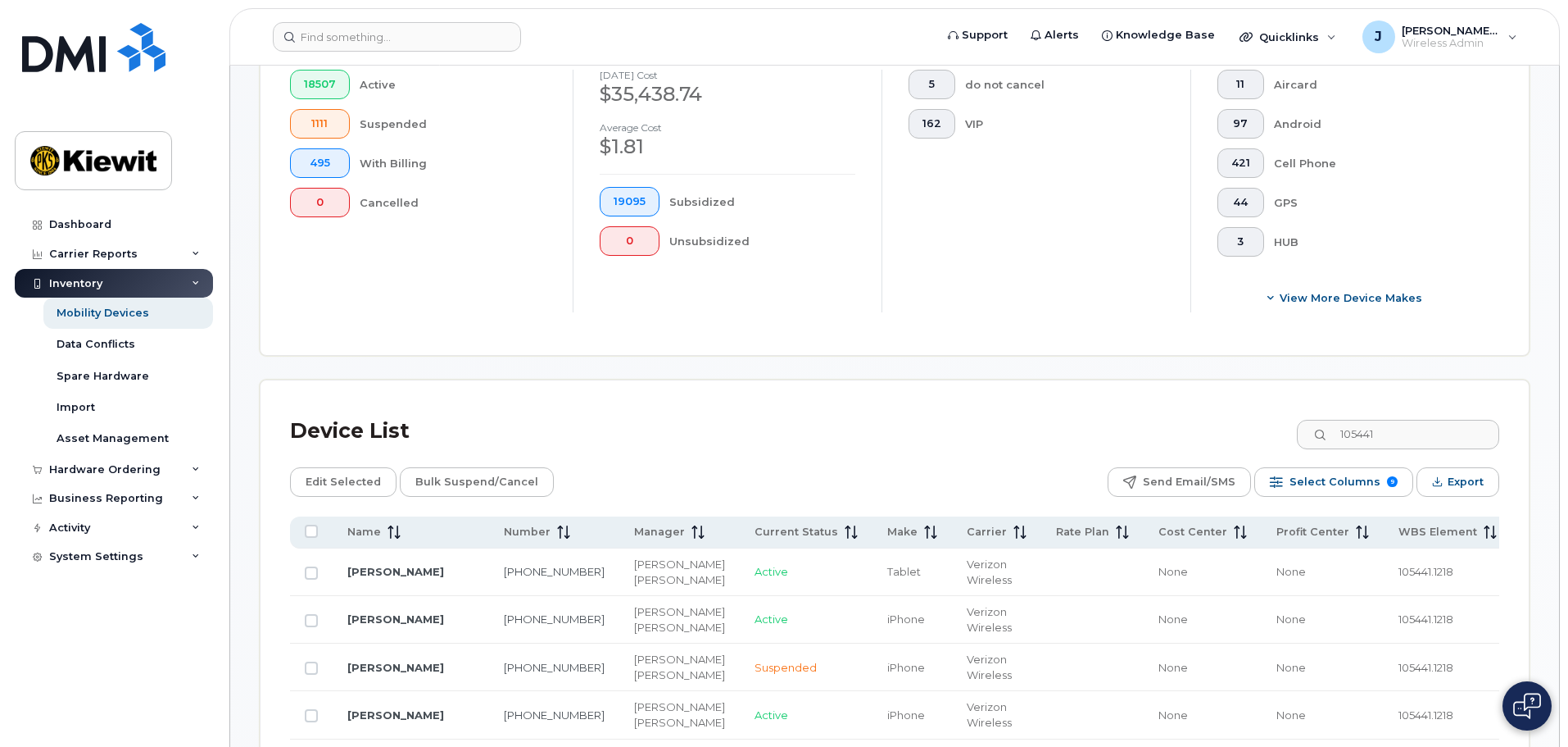
scroll to position [626, 0]
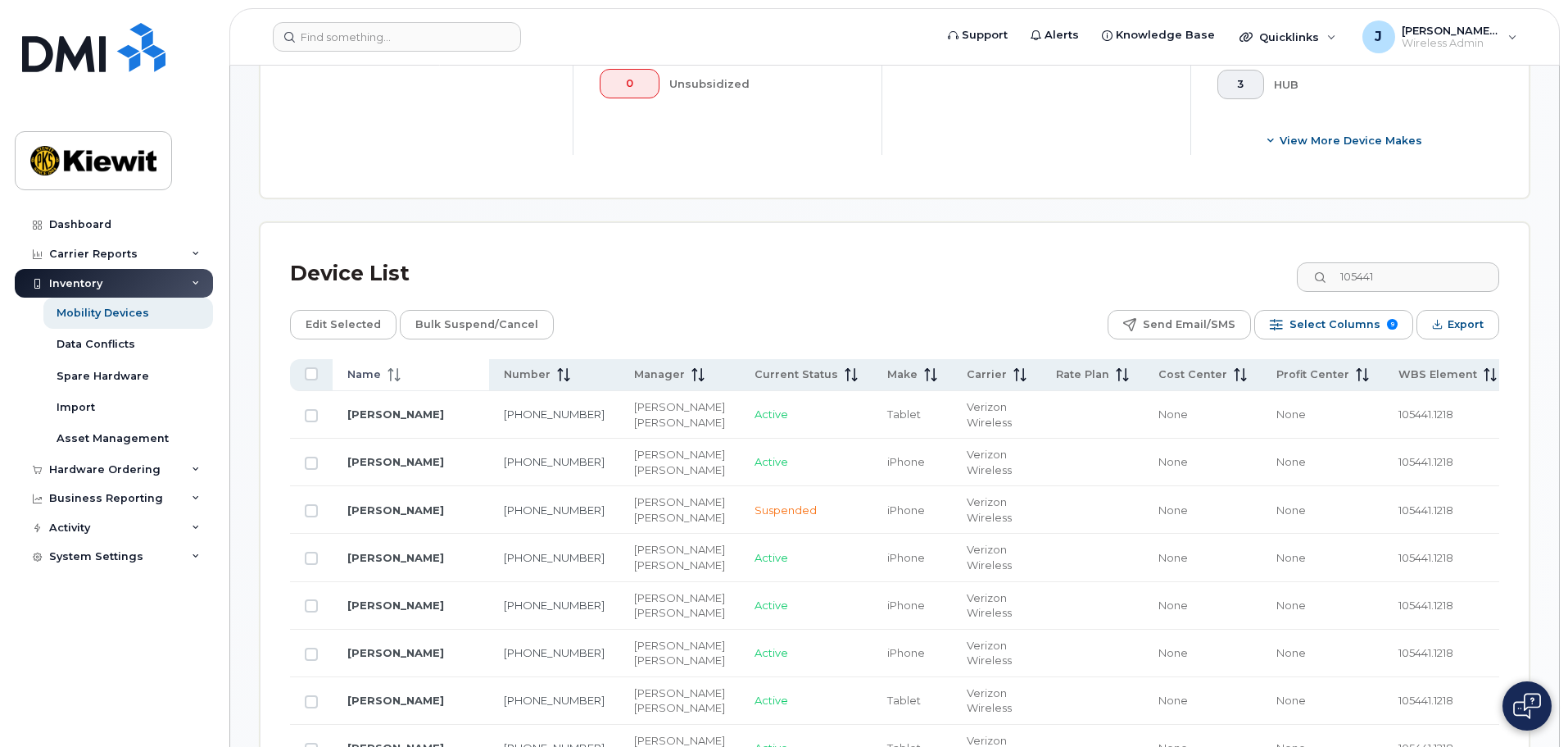
click at [873, 373] on th "Name" at bounding box center [912, 375] width 80 height 32
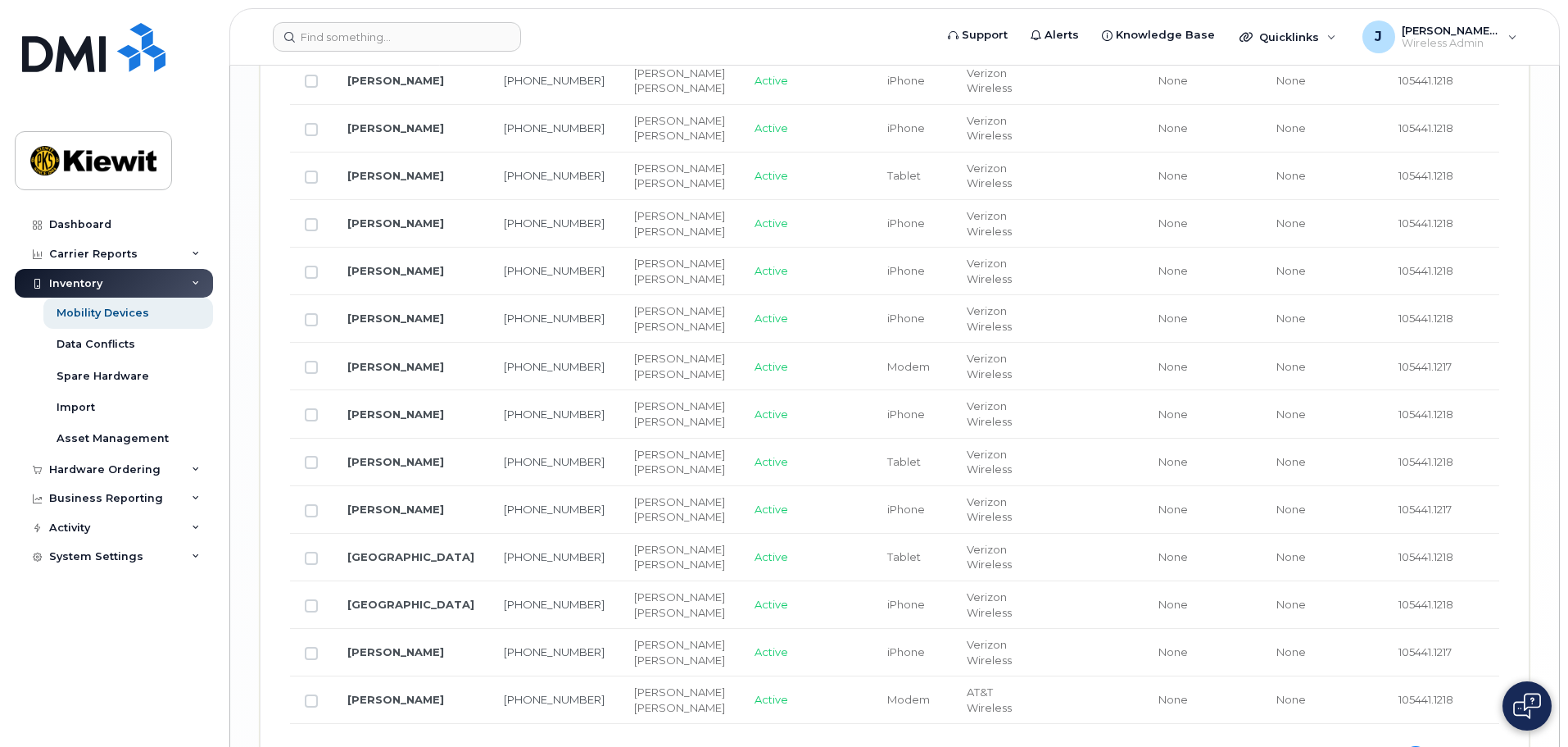
scroll to position [2839, 0]
